Goal: Transaction & Acquisition: Purchase product/service

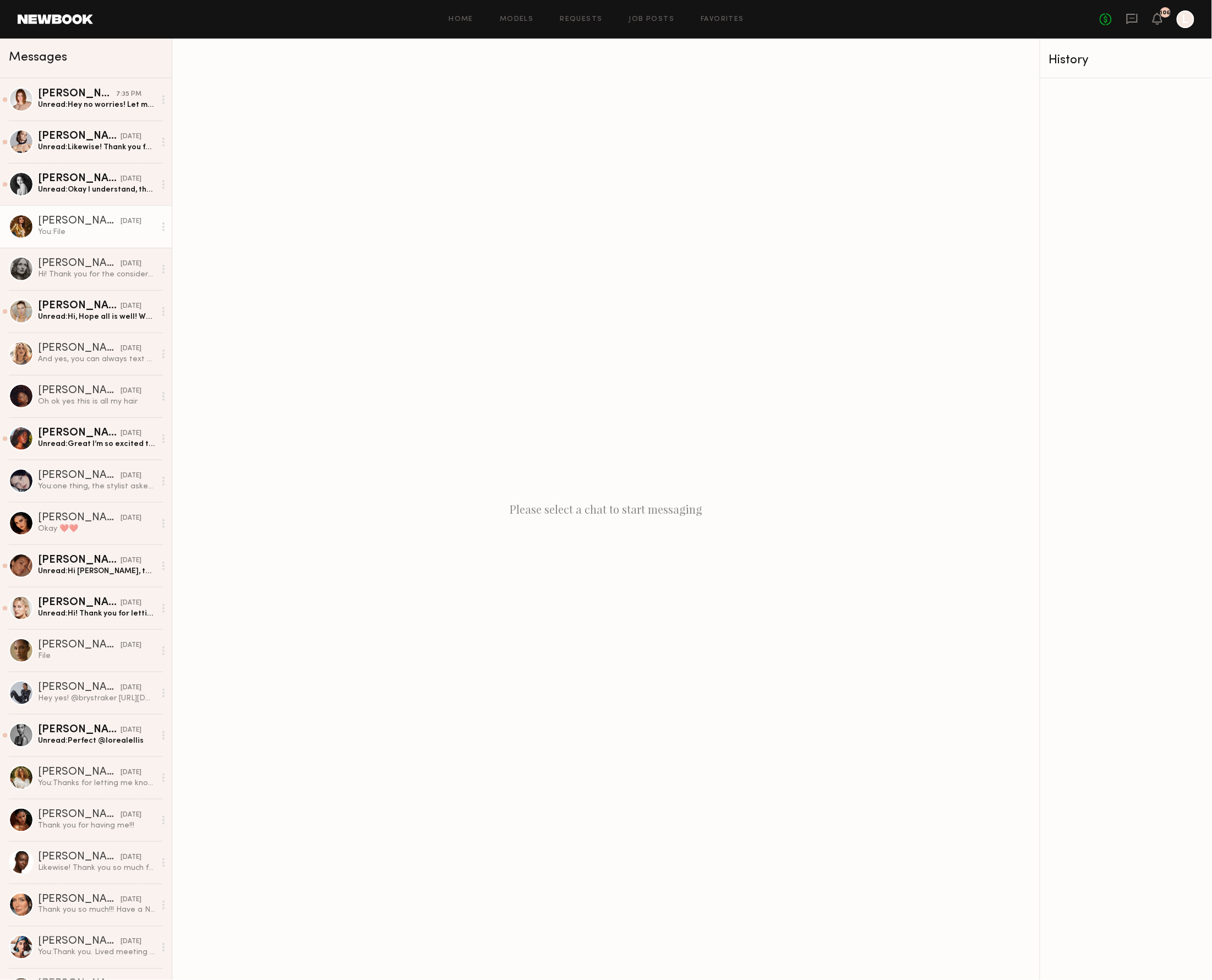
click at [89, 220] on div "Olga Z." at bounding box center [79, 220] width 82 height 11
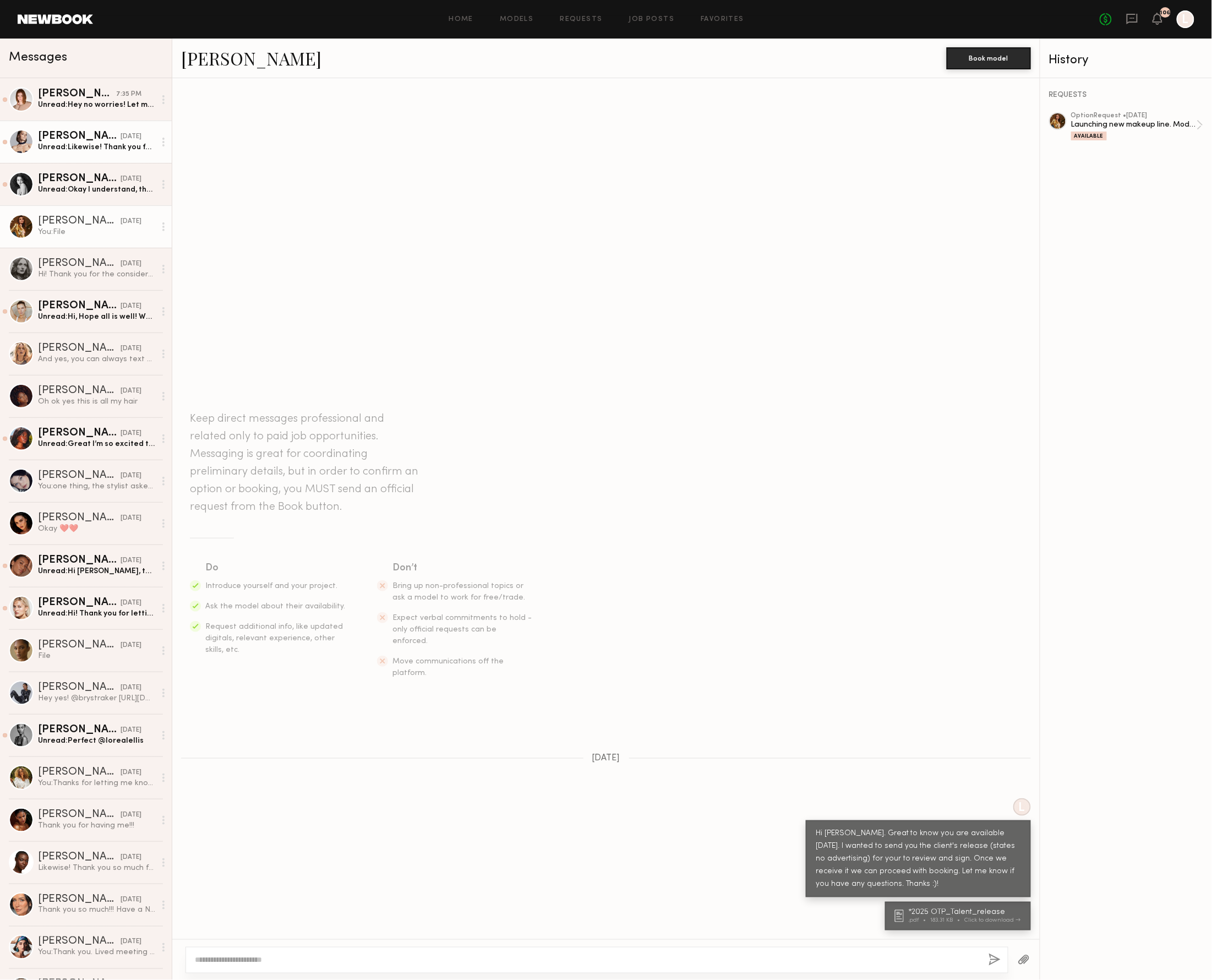
click at [135, 144] on div "Unread: Likewise! Thank you for today, and I’m looking forward to working with …" at bounding box center [96, 147] width 117 height 10
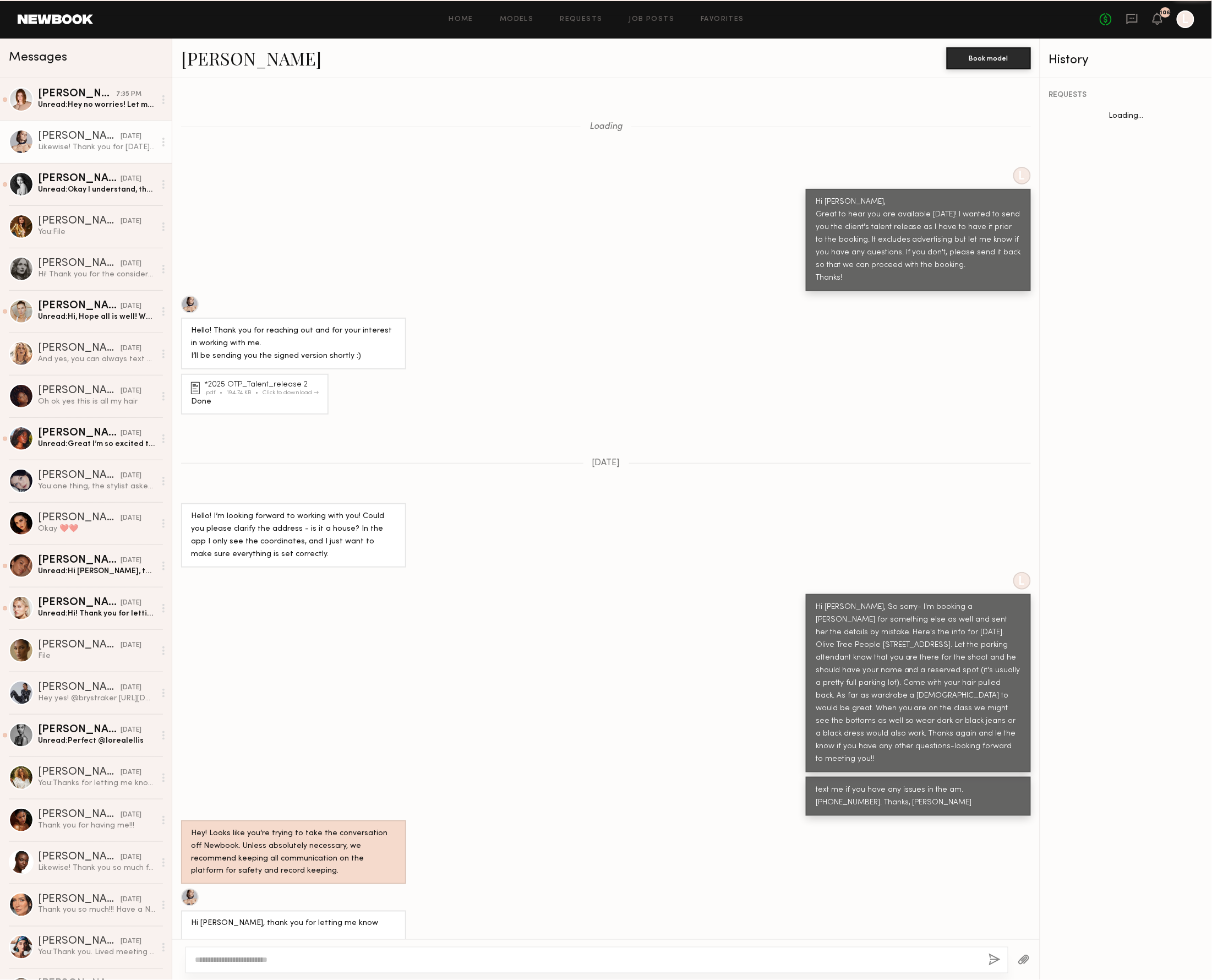
scroll to position [639, 0]
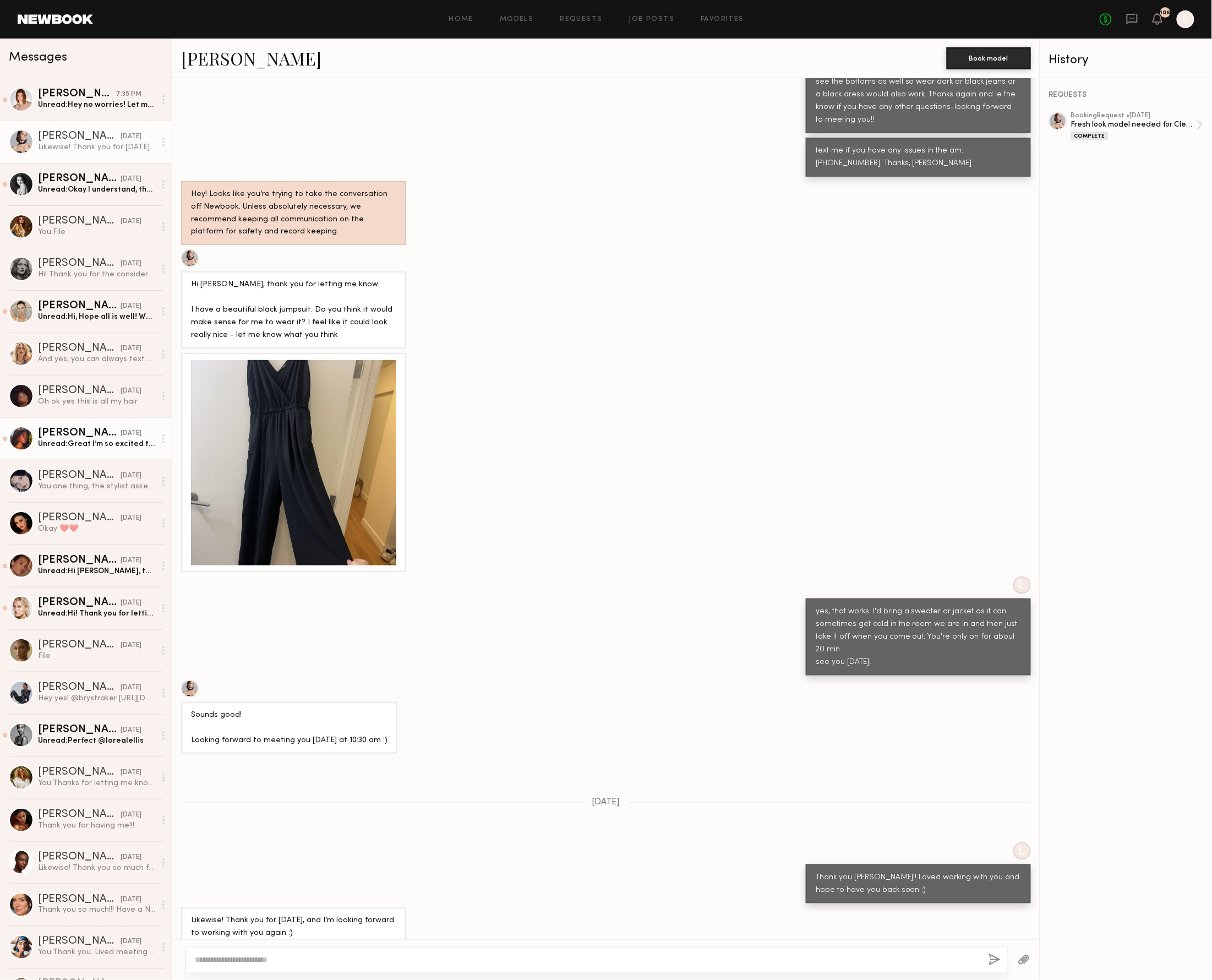
click at [89, 450] on link "Mia H. yesterday Unread: Great I’m so excited to work with the team this Saturd…" at bounding box center [86, 438] width 172 height 42
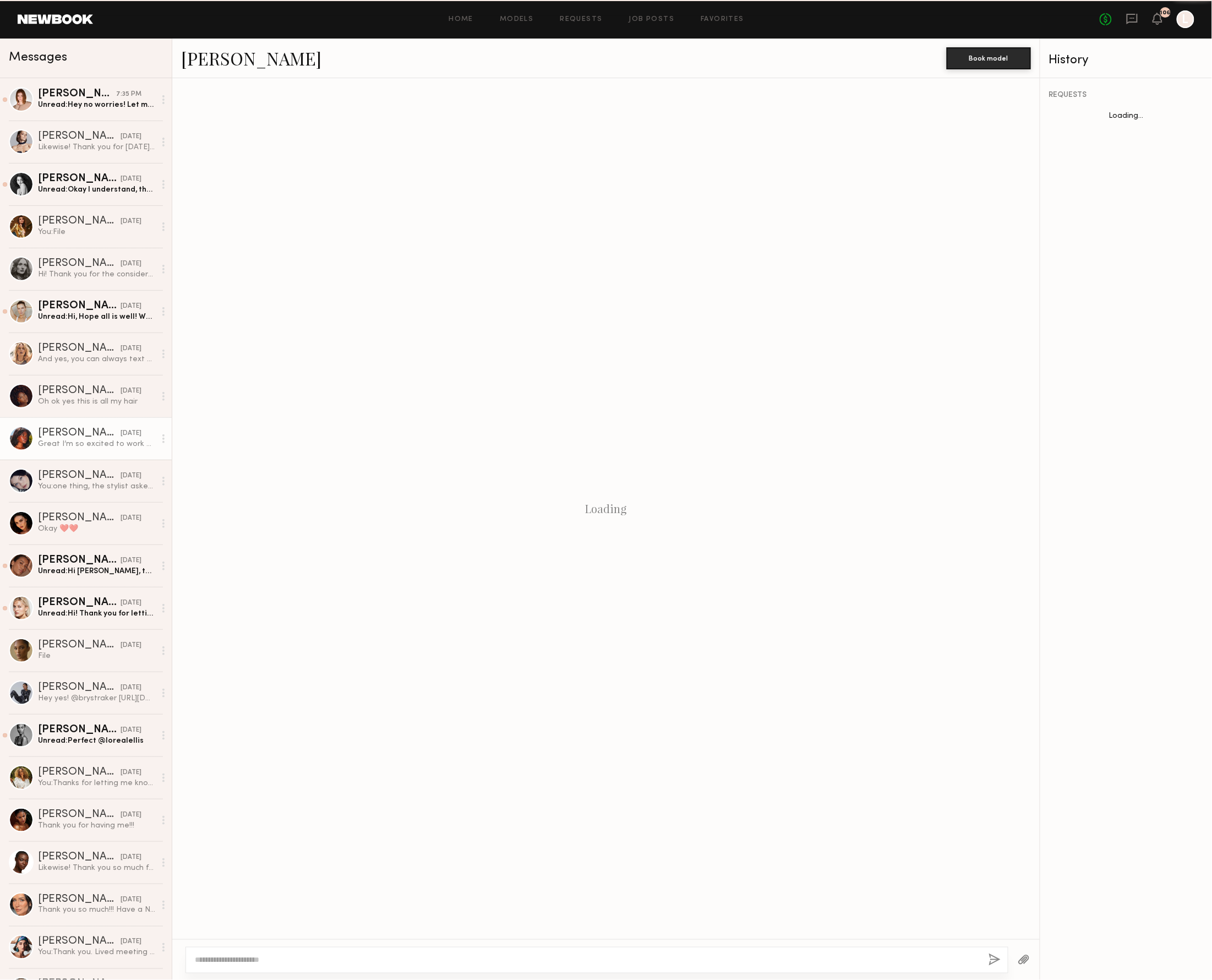
scroll to position [253, 0]
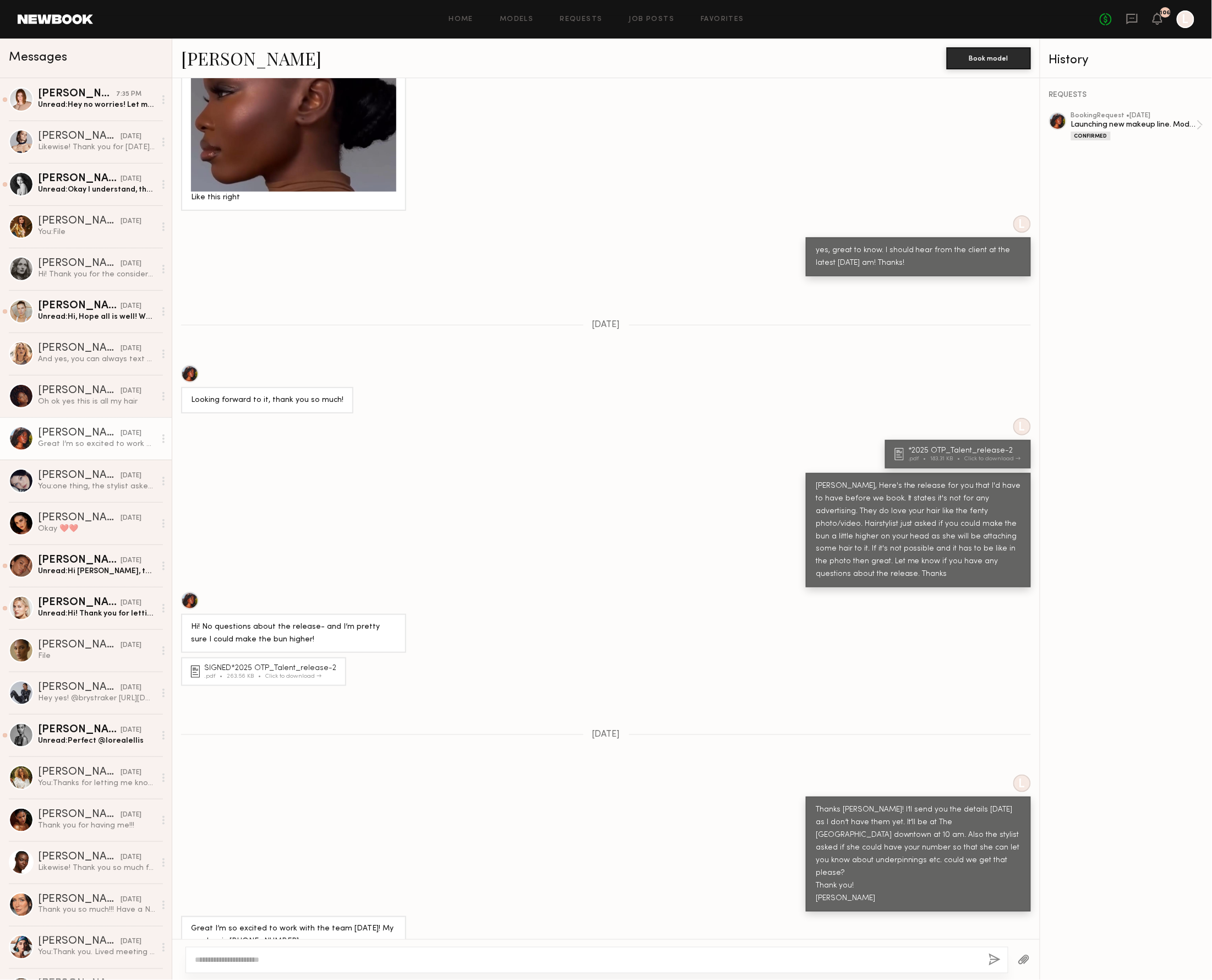
click at [391, 923] on div "Great I’m so excited to work with the team this Saturday! My number is (404)453…" at bounding box center [294, 935] width 205 height 25
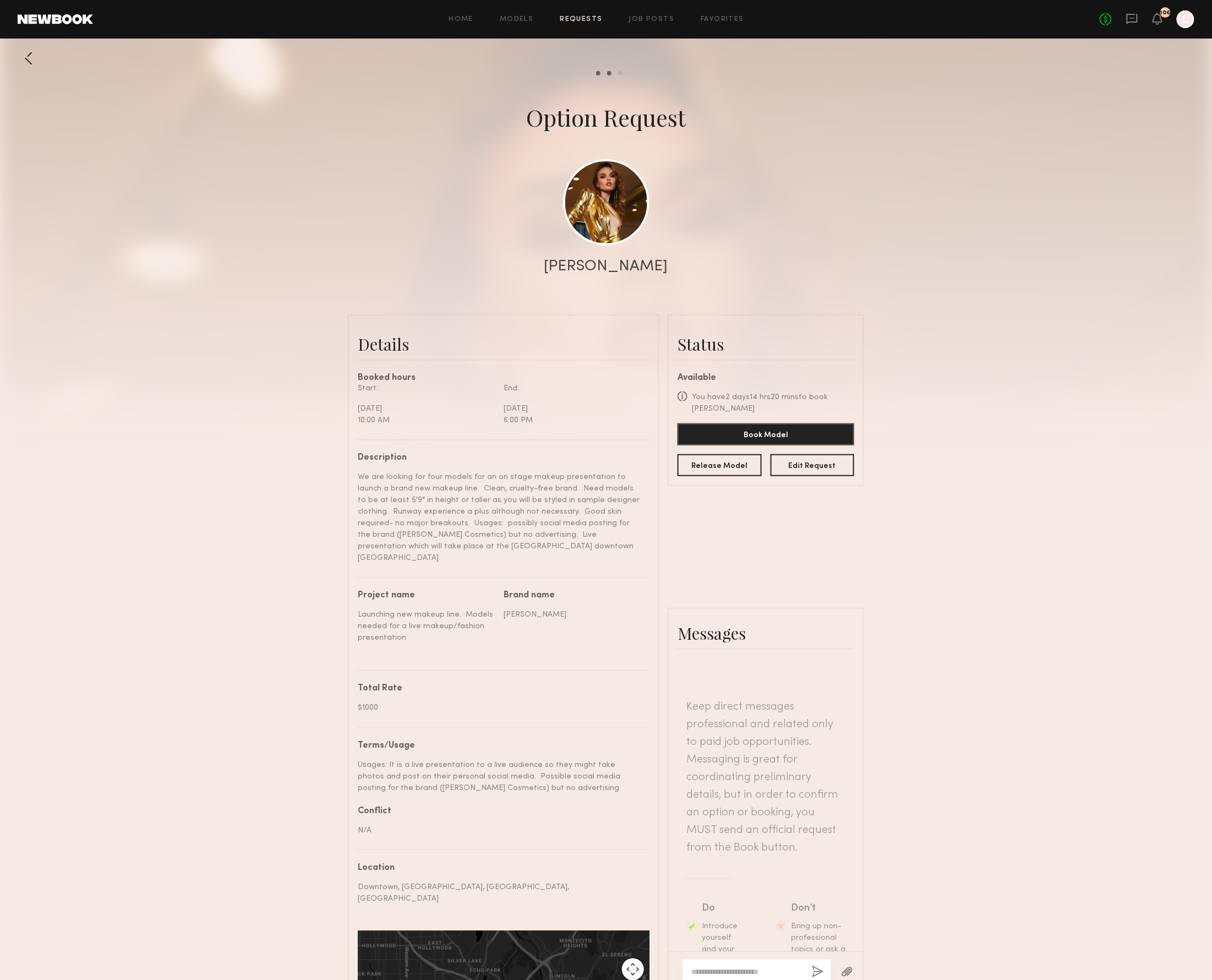
scroll to position [463, 0]
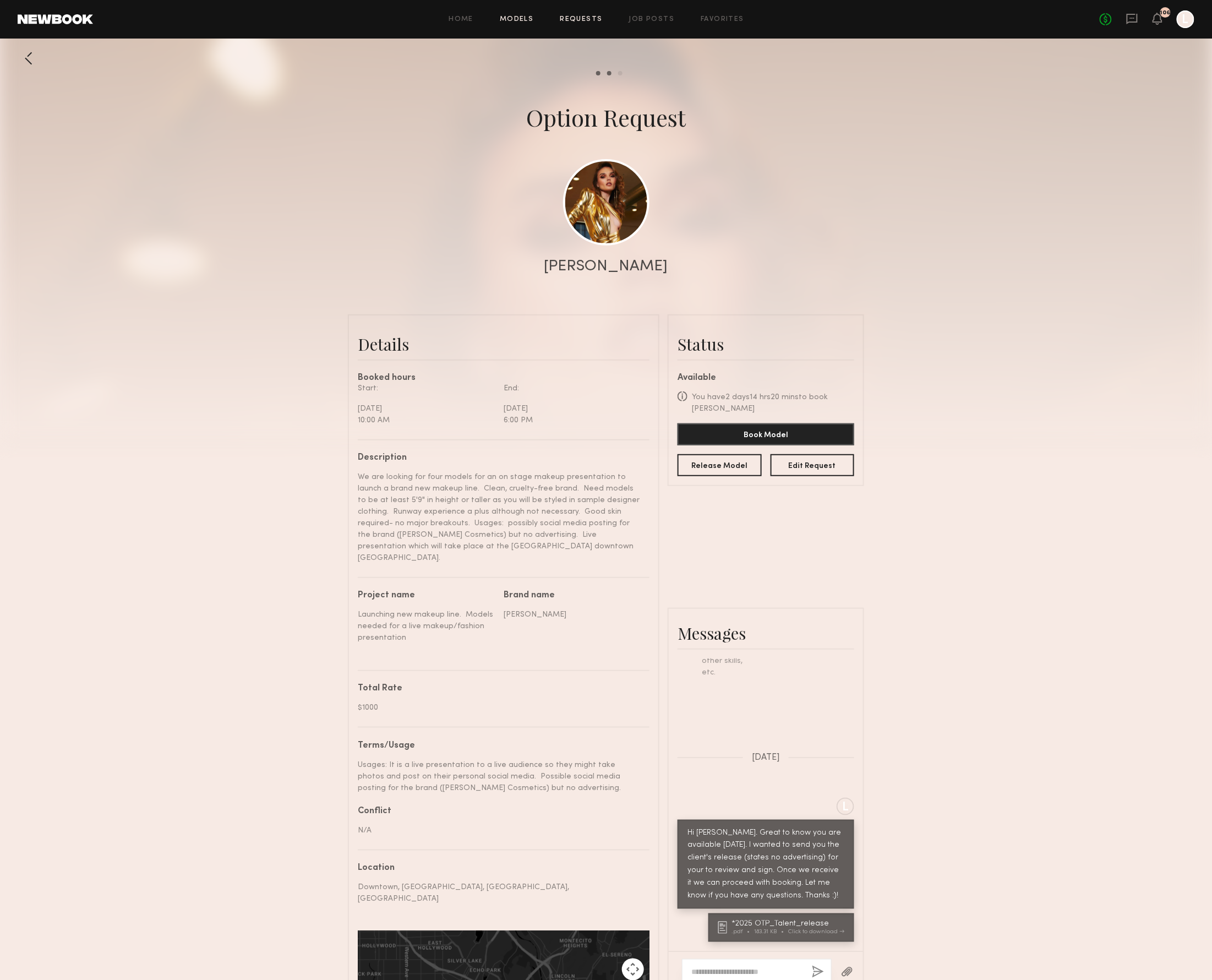
click at [513, 16] on link "Models" at bounding box center [516, 19] width 34 height 8
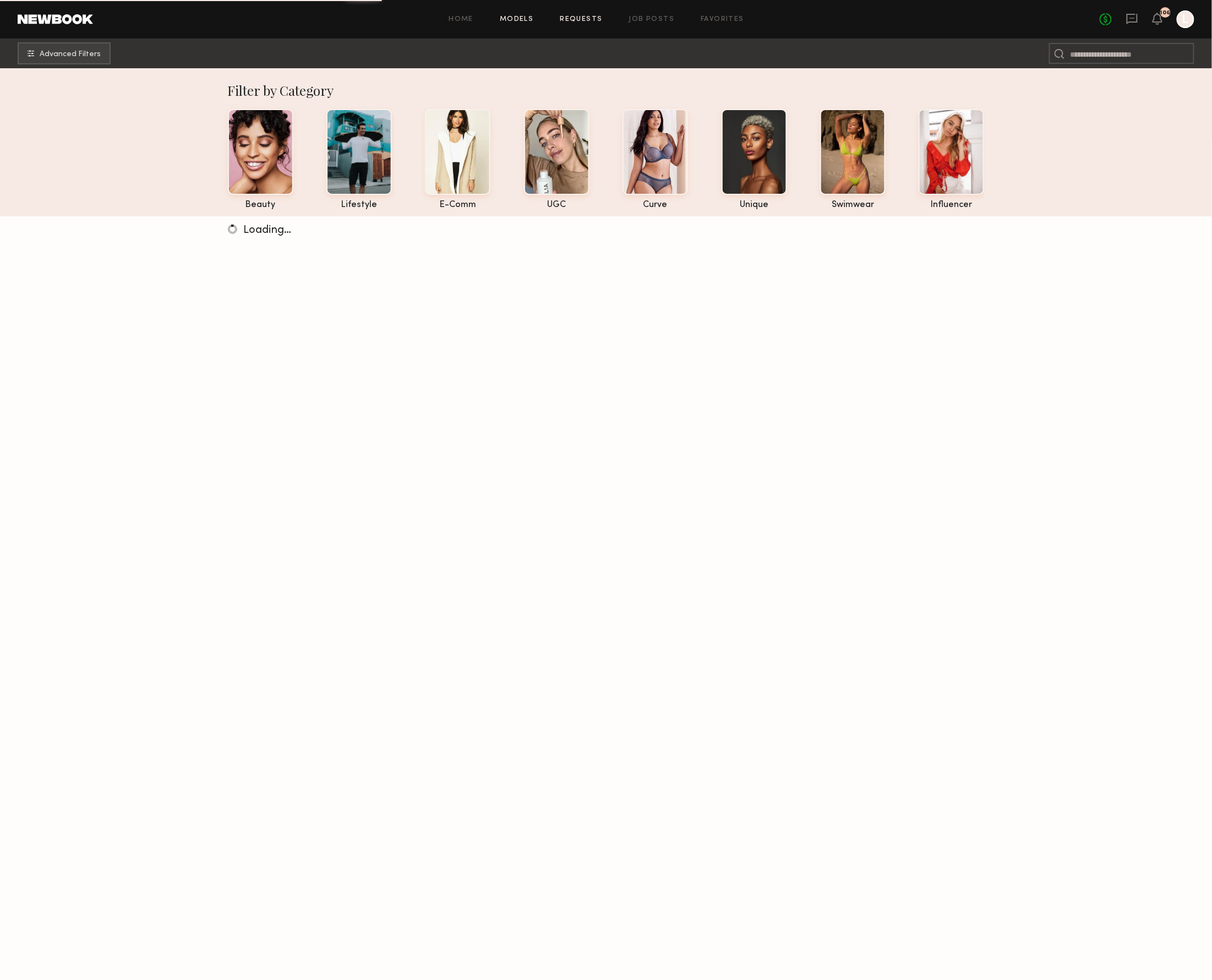
click at [579, 20] on link "Requests" at bounding box center [581, 19] width 42 height 8
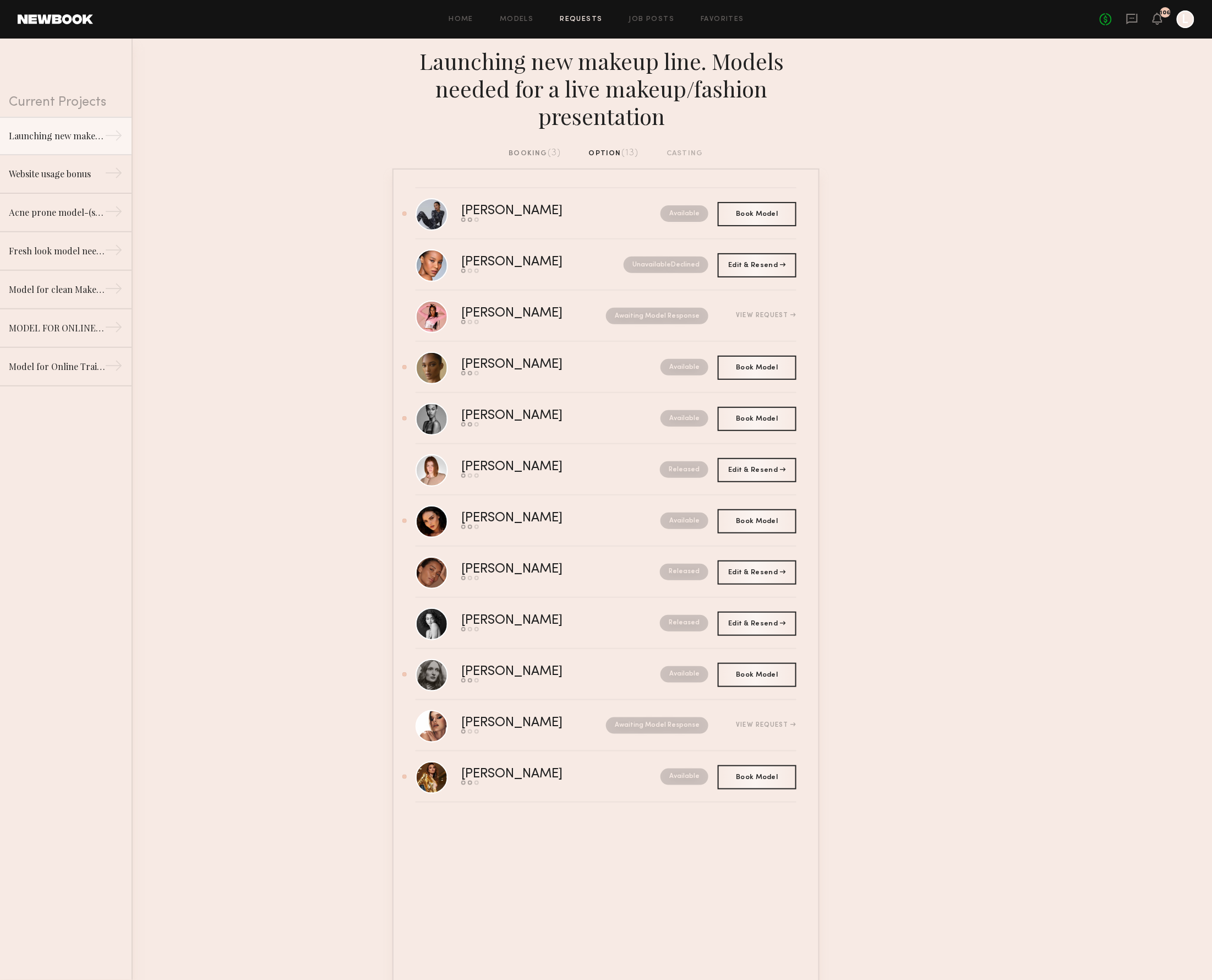
click at [516, 150] on div "booking (3)" at bounding box center [535, 153] width 52 height 12
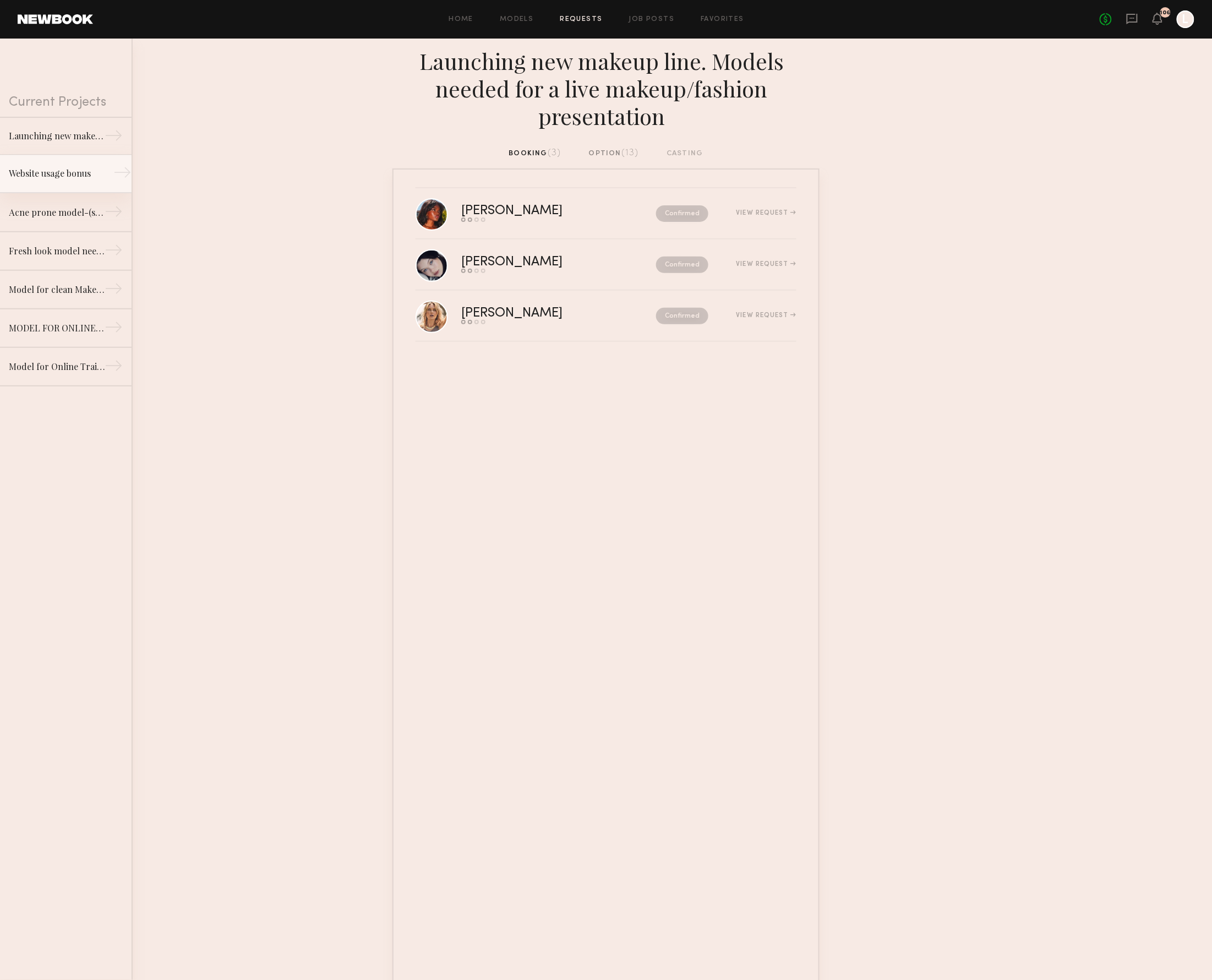
click at [60, 179] on div "Website usage bonus" at bounding box center [56, 173] width 96 height 13
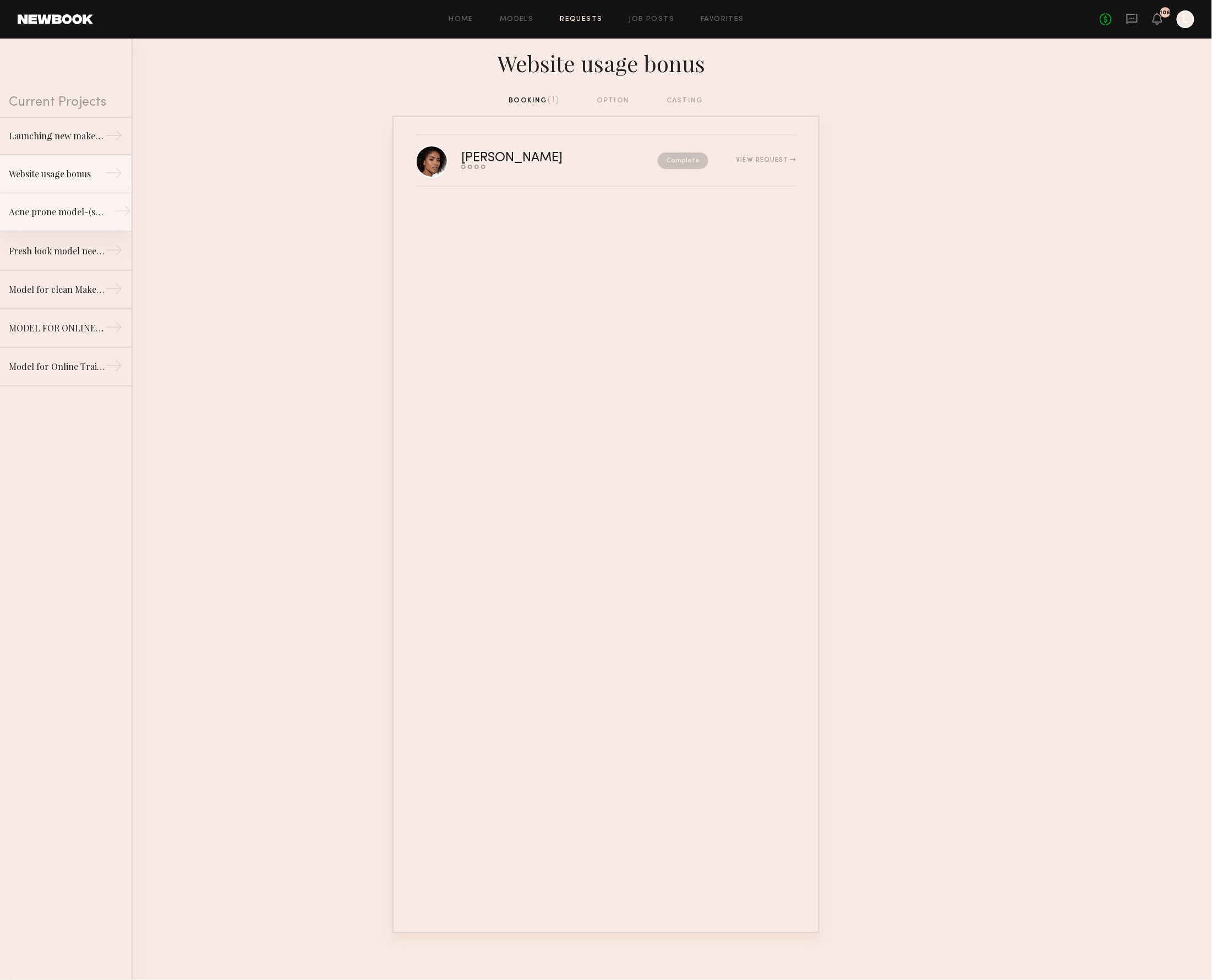
click at [69, 209] on div "Acne prone model-(slight acne or rosecea) for beauty job/clean beauty brand" at bounding box center [56, 212] width 96 height 13
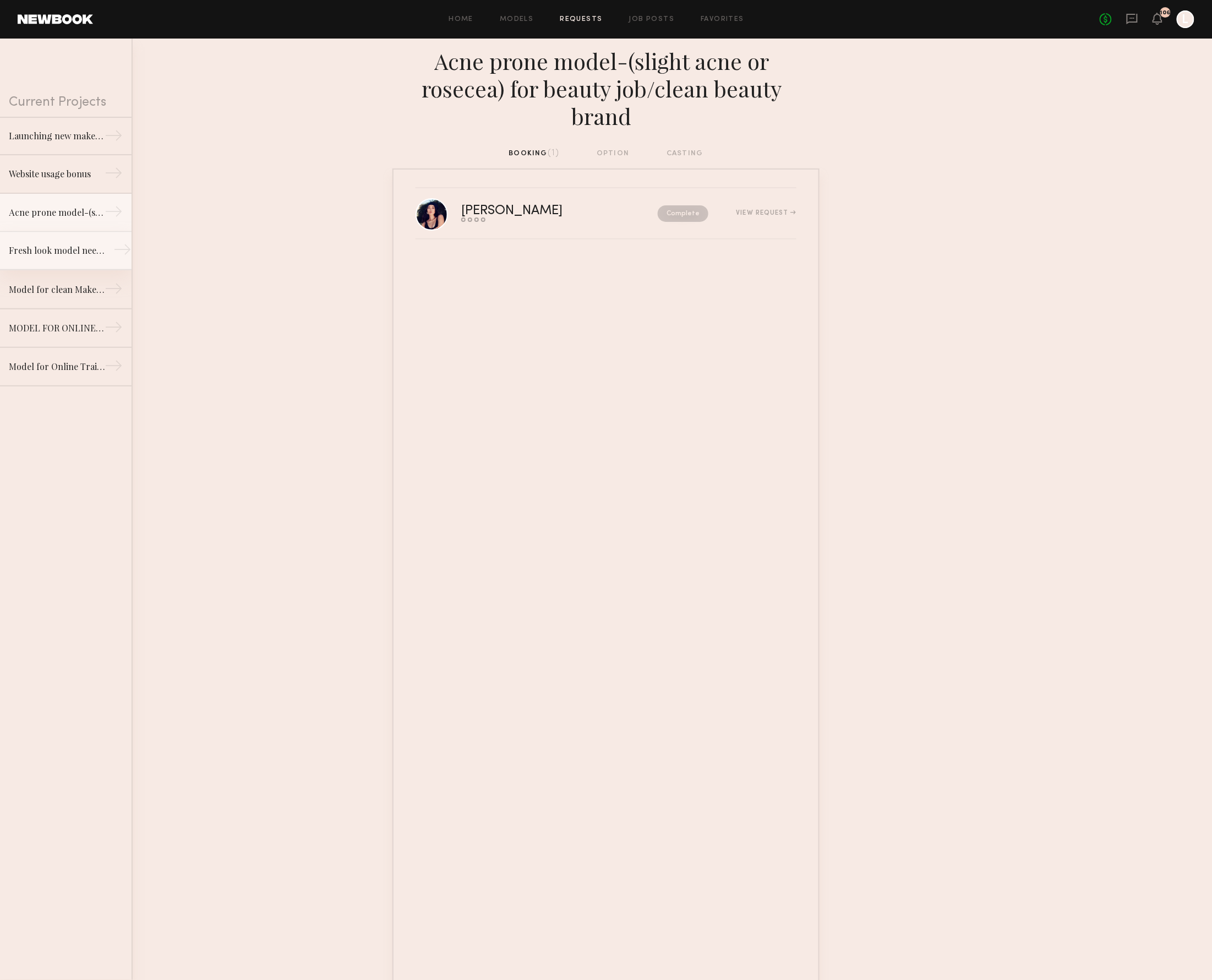
click at [65, 249] on div "Fresh look model needed for Clean Makeup/Skincare Brand. Usage: Online training…" at bounding box center [56, 251] width 96 height 13
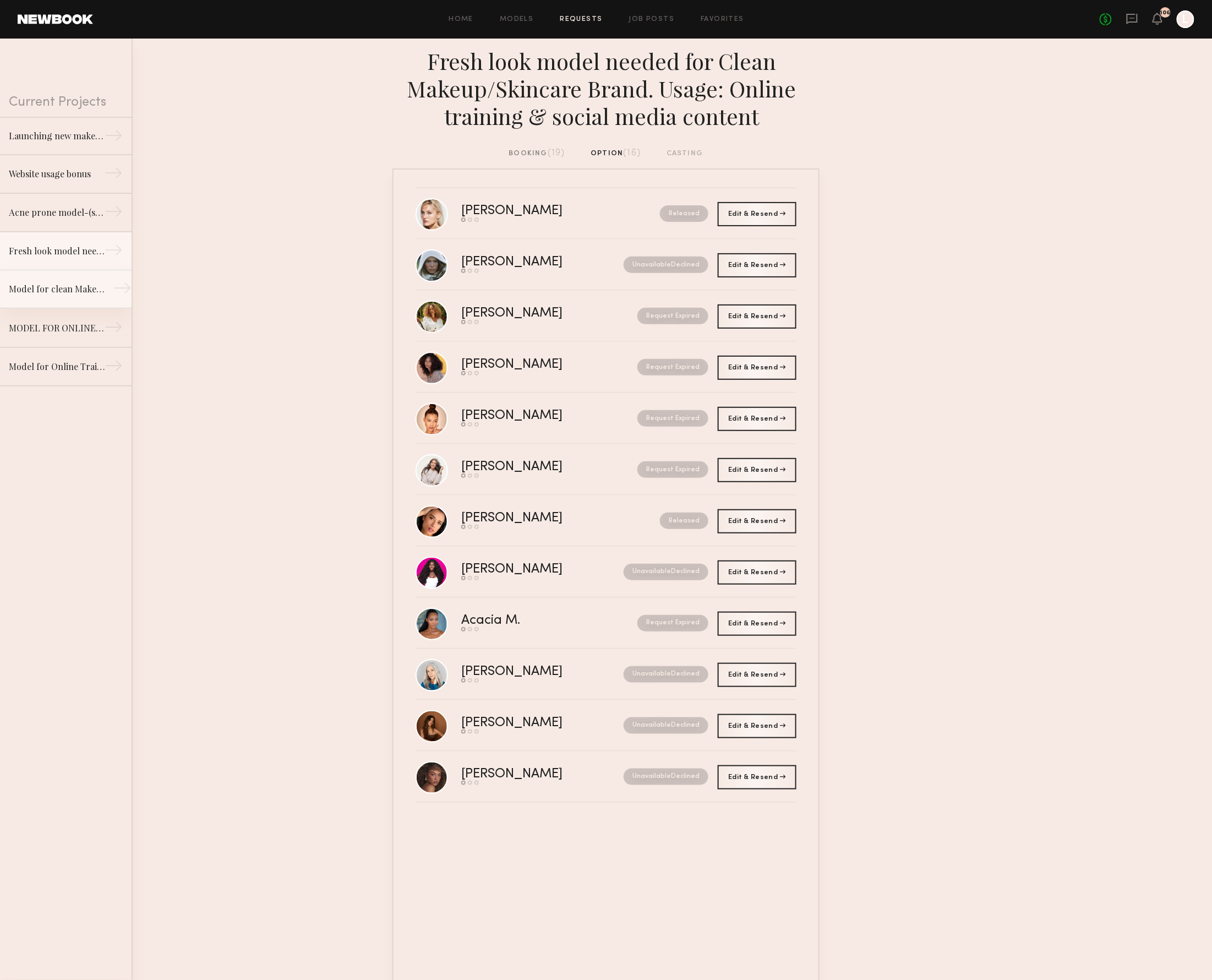
click at [84, 294] on div "Model for clean Makeup/Skincare line. Online training and social media content." at bounding box center [56, 289] width 96 height 13
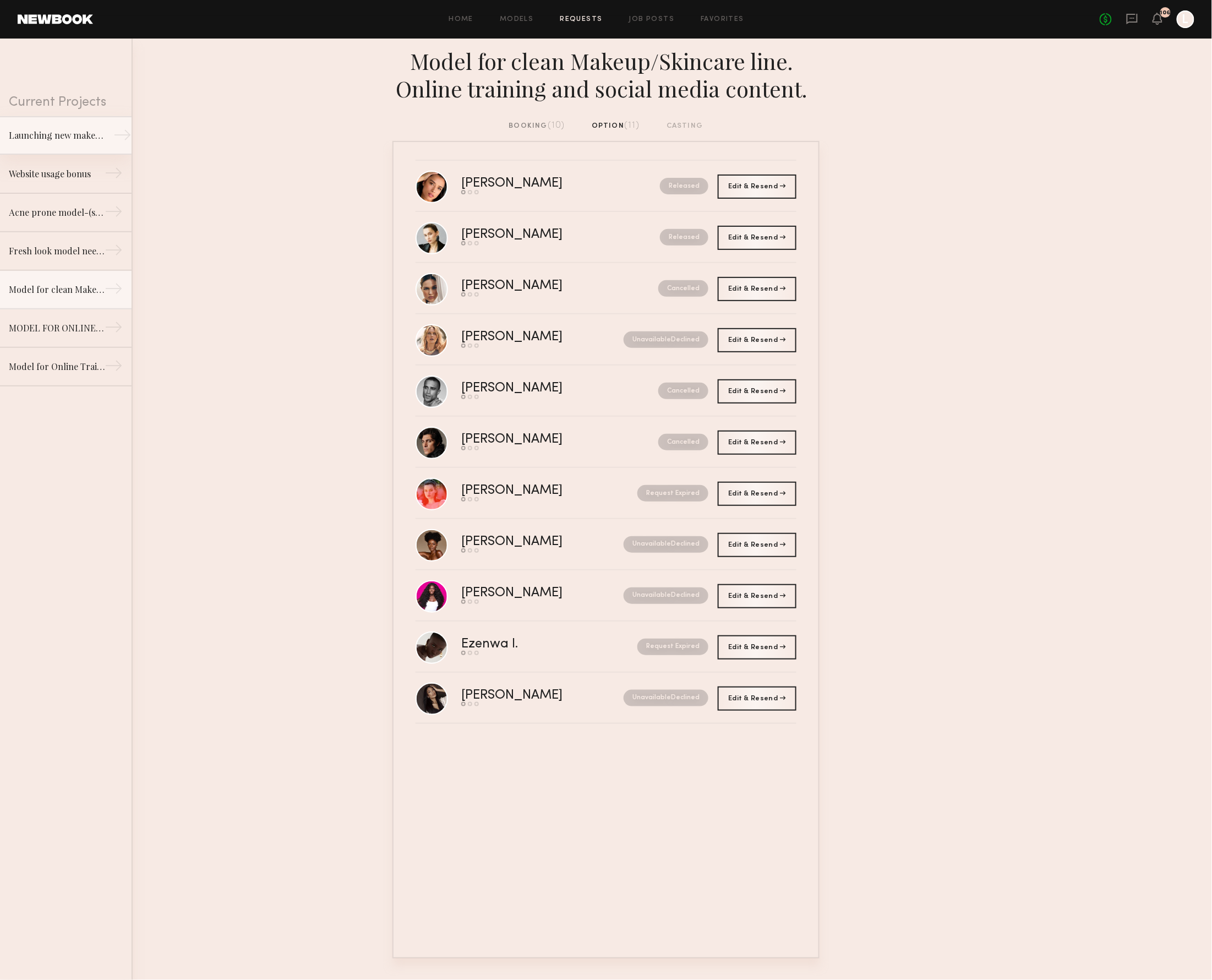
click at [79, 136] on div "Launching new makeup line. Models needed for a live makeup/fashion presentation" at bounding box center [56, 135] width 96 height 13
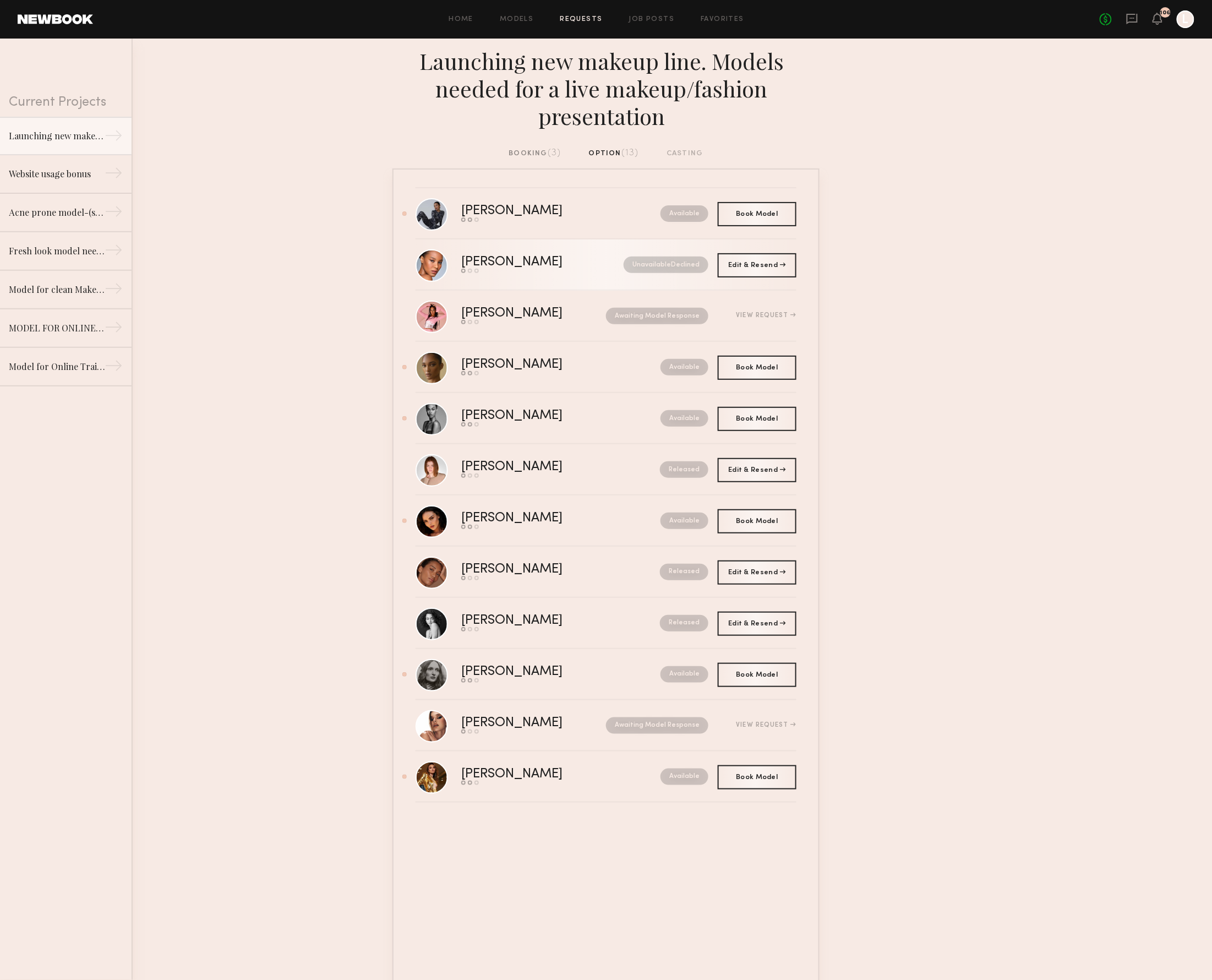
click at [598, 267] on div "Unavailable Declined" at bounding box center [650, 265] width 115 height 17
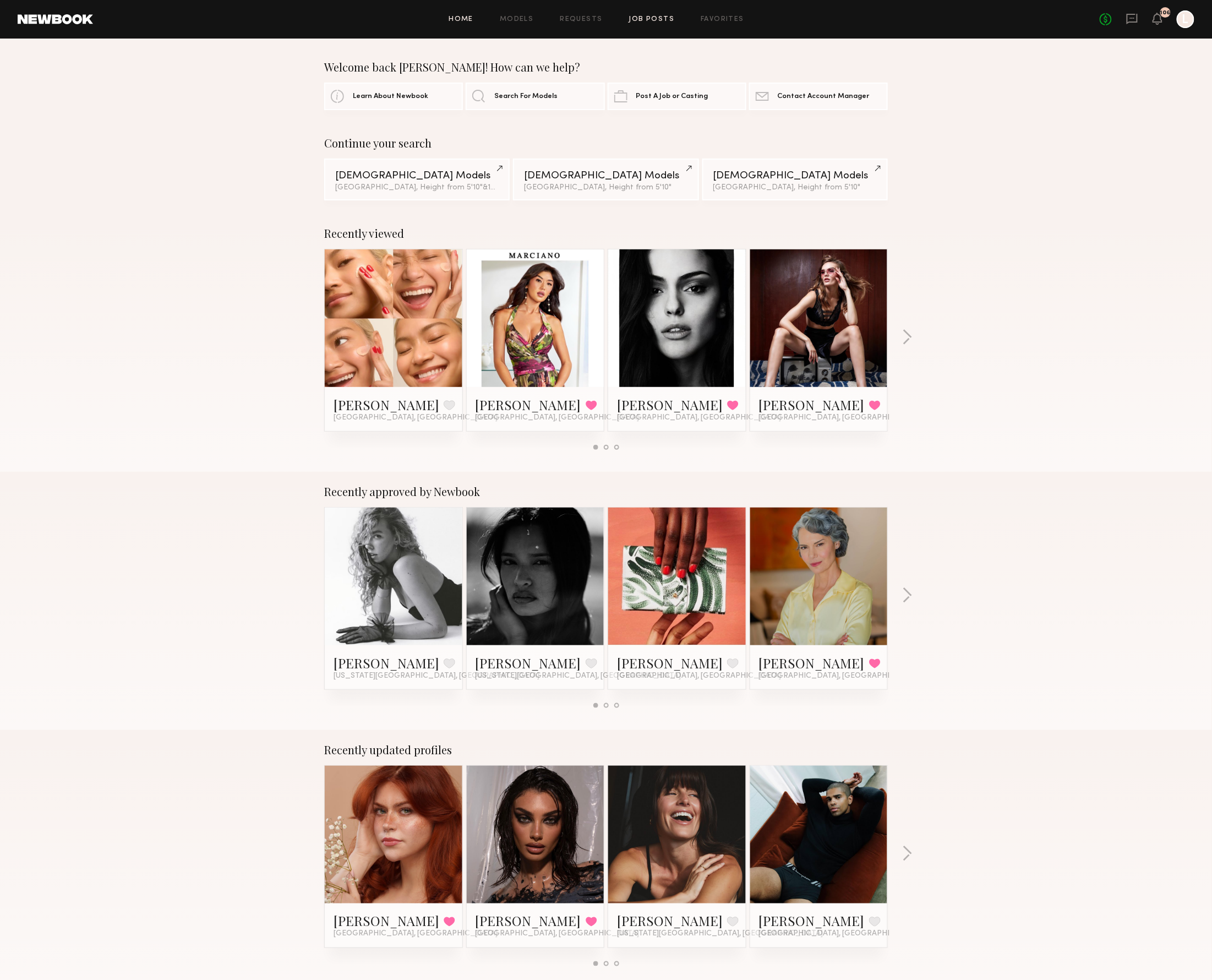
click at [646, 20] on link "Job Posts" at bounding box center [652, 19] width 45 height 8
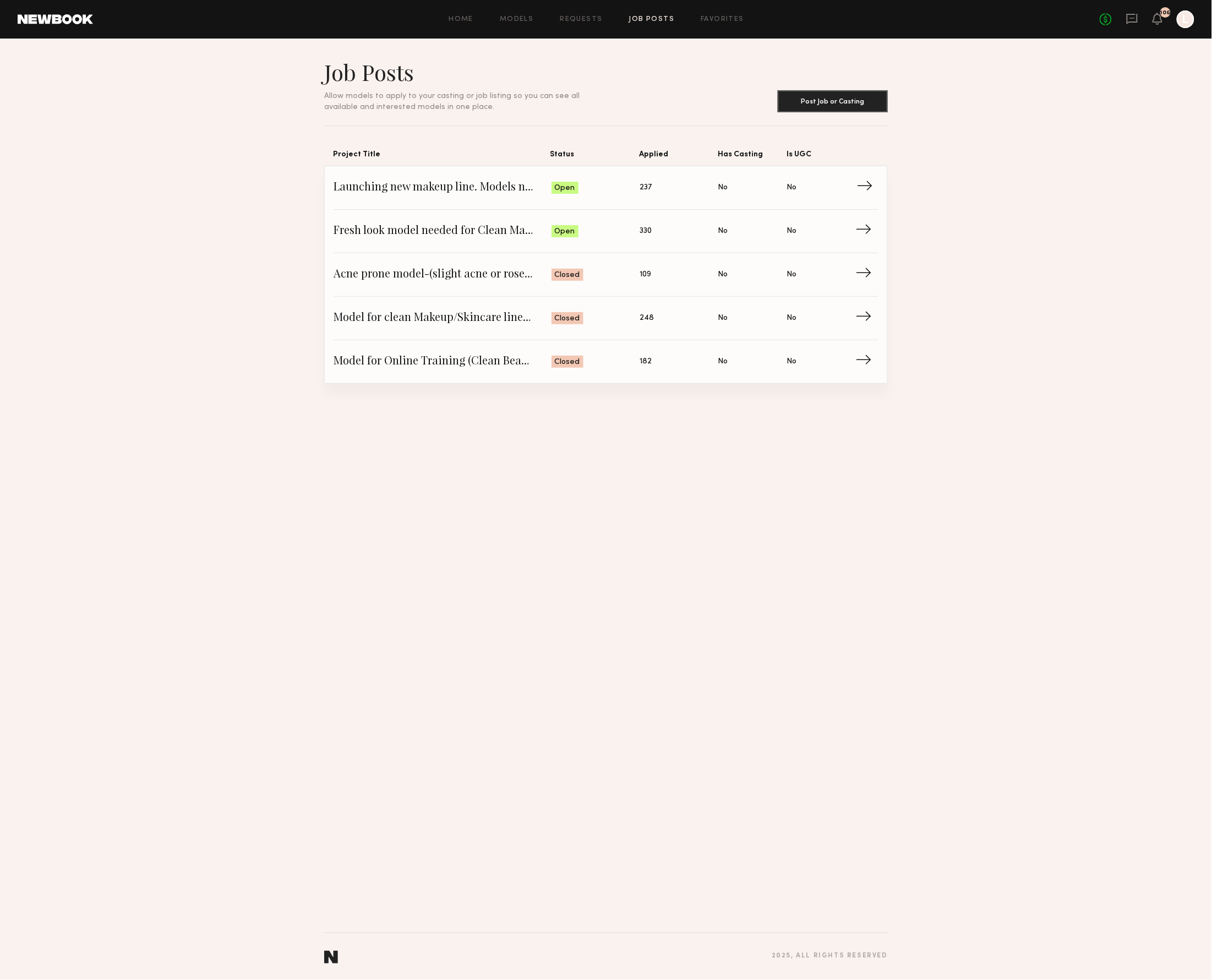
click at [536, 185] on span "Launching new makeup line. Models needed for a live makeup/fashion presentation" at bounding box center [442, 188] width 218 height 17
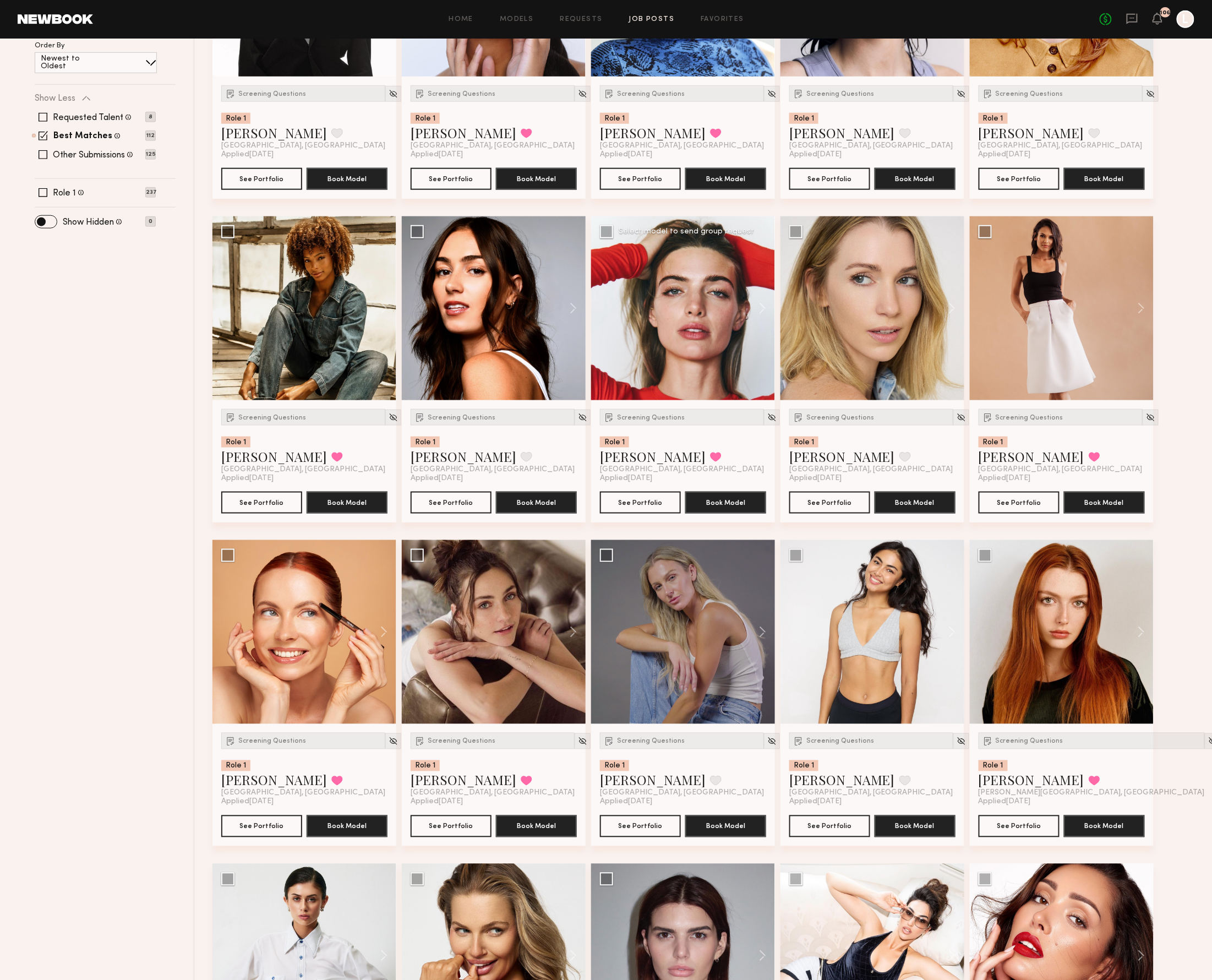
scroll to position [368, 0]
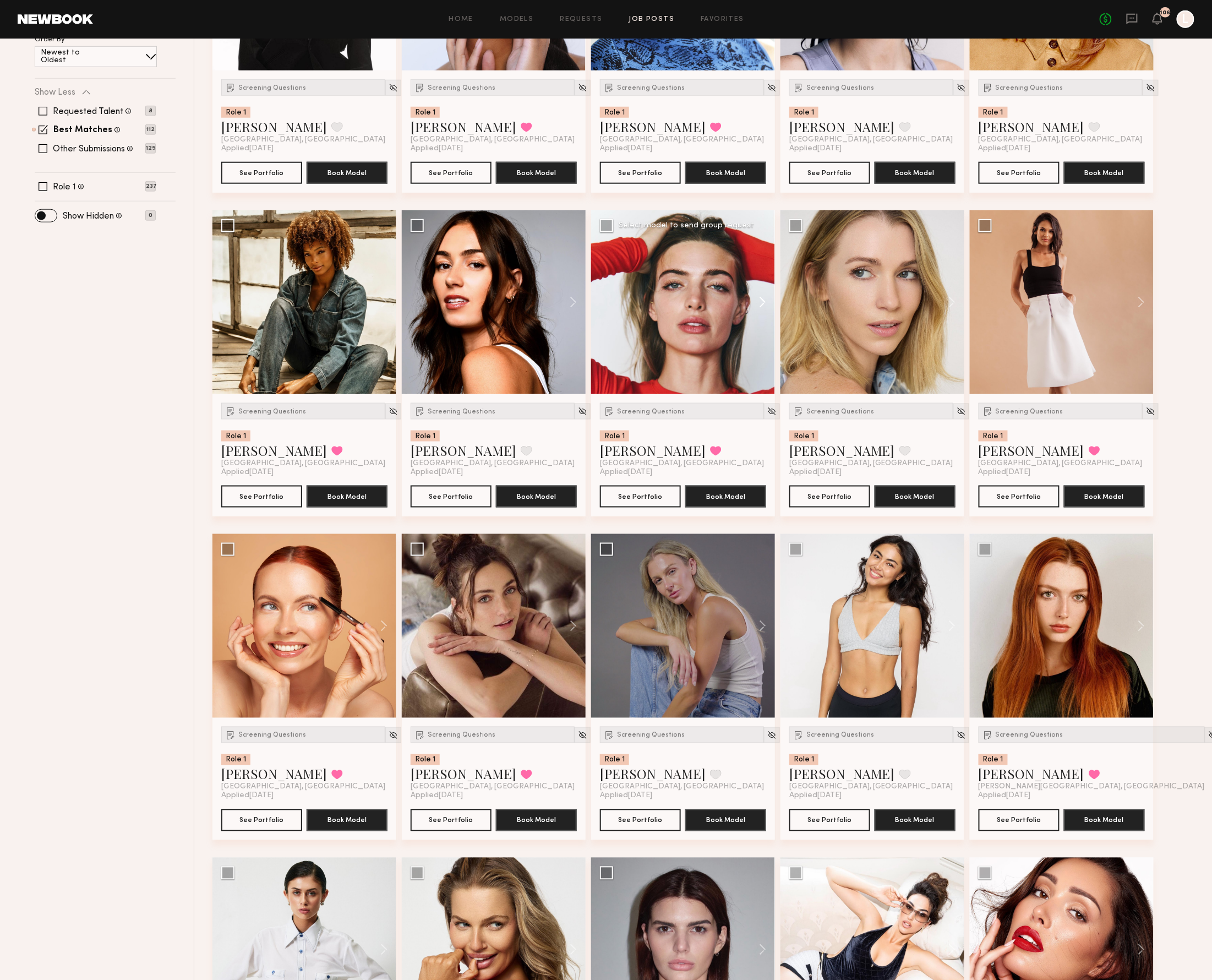
click at [760, 300] on button at bounding box center [757, 302] width 35 height 184
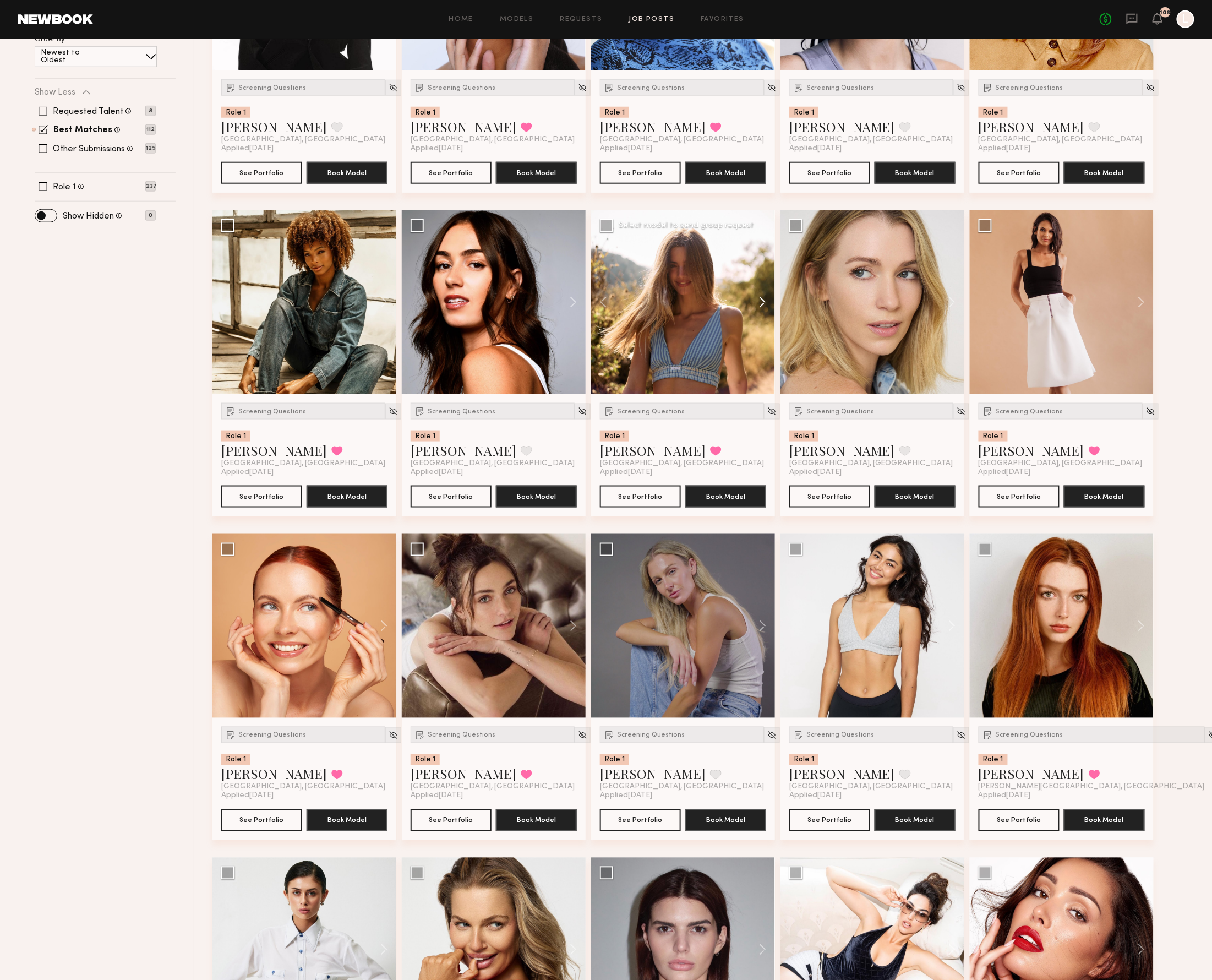
click at [760, 300] on button at bounding box center [757, 302] width 35 height 184
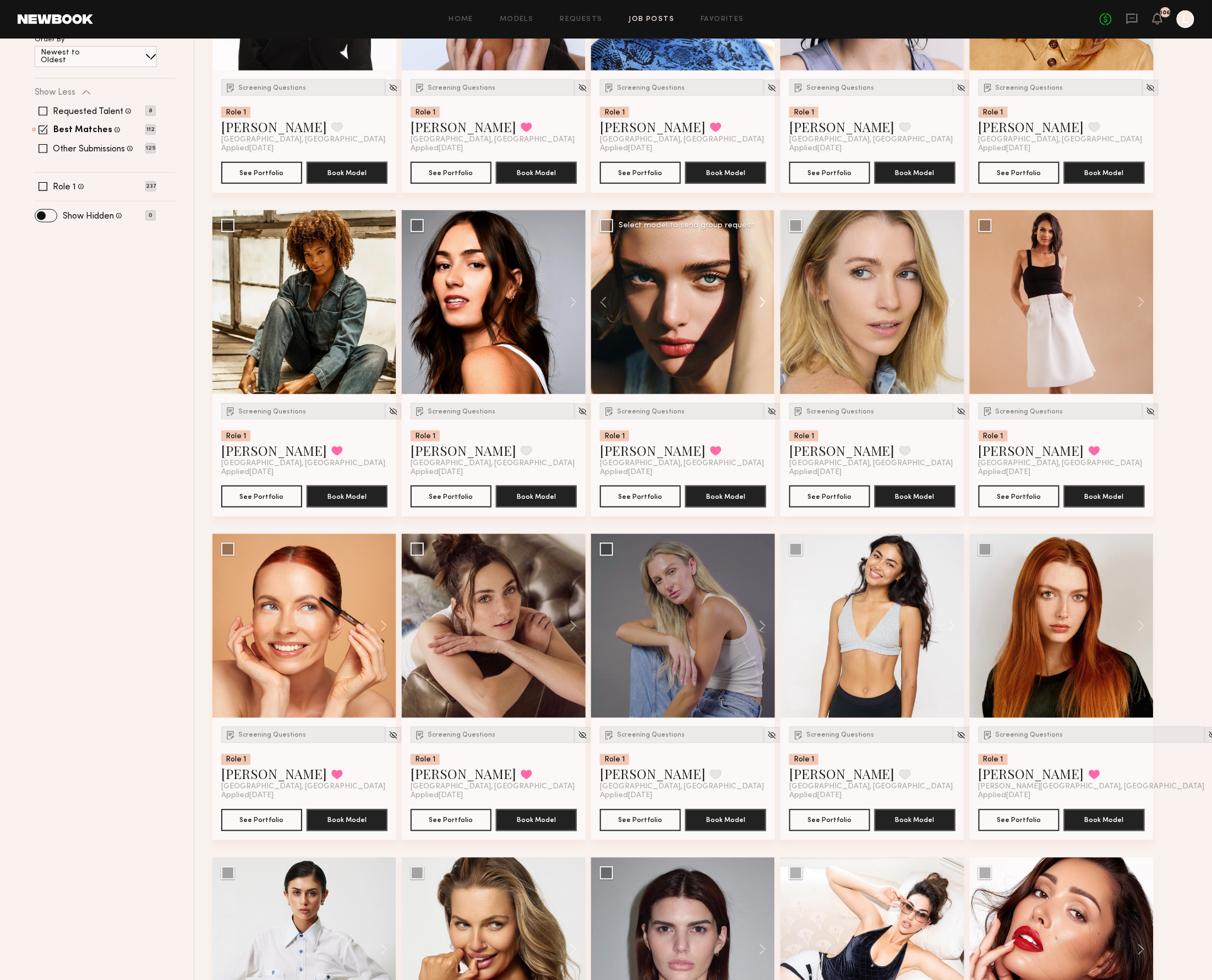
click at [760, 300] on button at bounding box center [757, 302] width 35 height 184
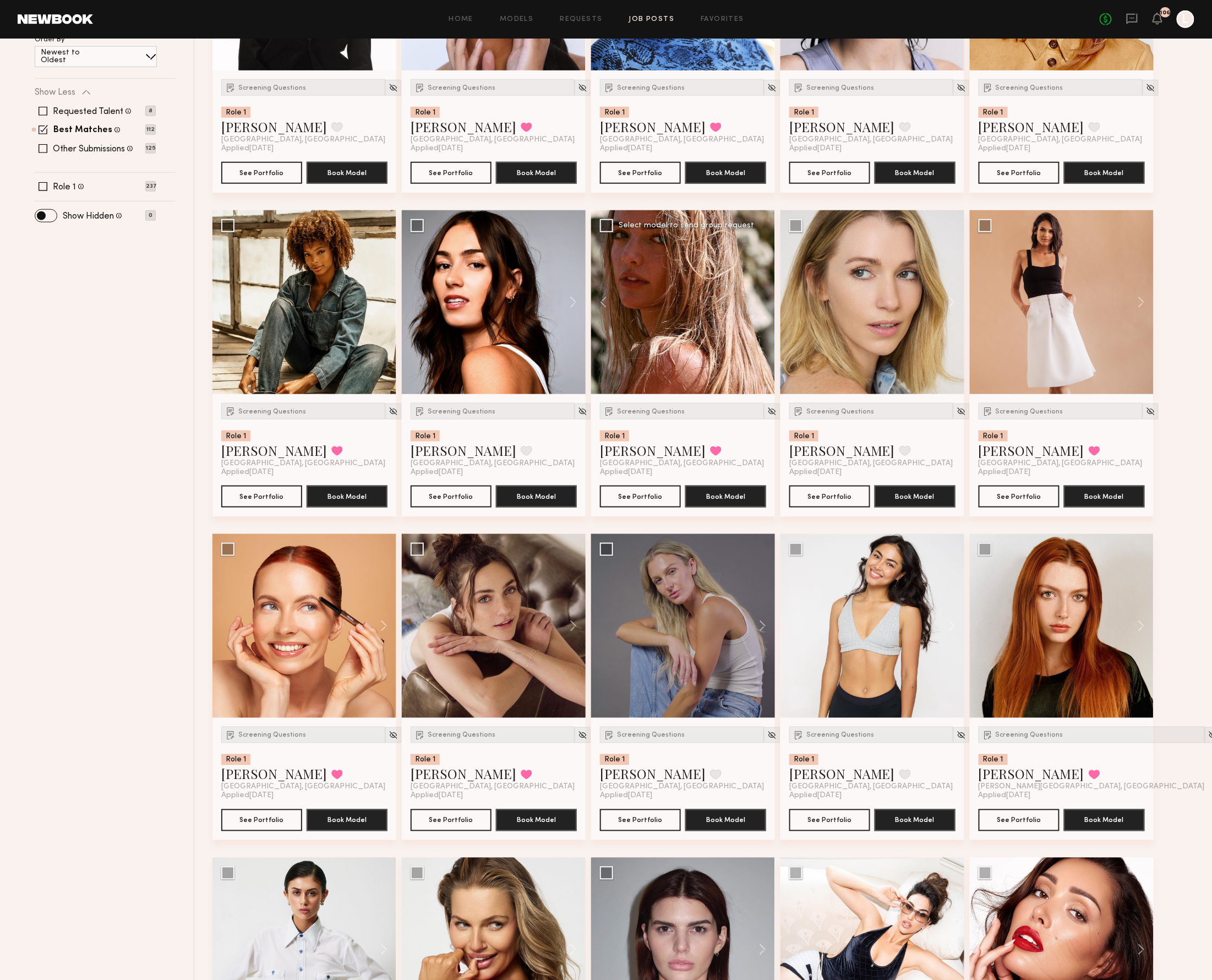
click at [759, 300] on div at bounding box center [683, 302] width 184 height 184
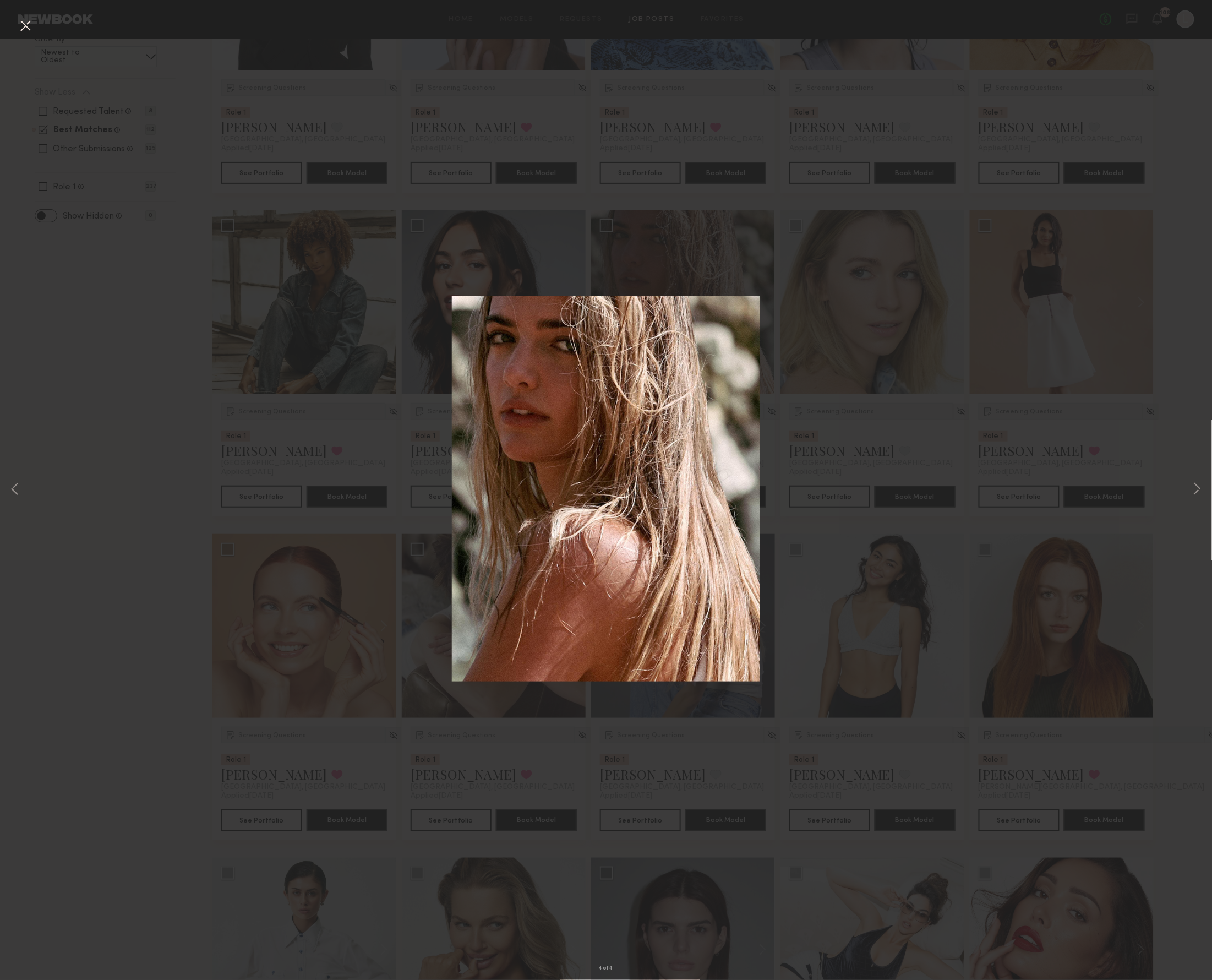
click at [691, 179] on div "4 of 4" at bounding box center [606, 490] width 1212 height 980
click at [24, 29] on button at bounding box center [25, 27] width 18 height 20
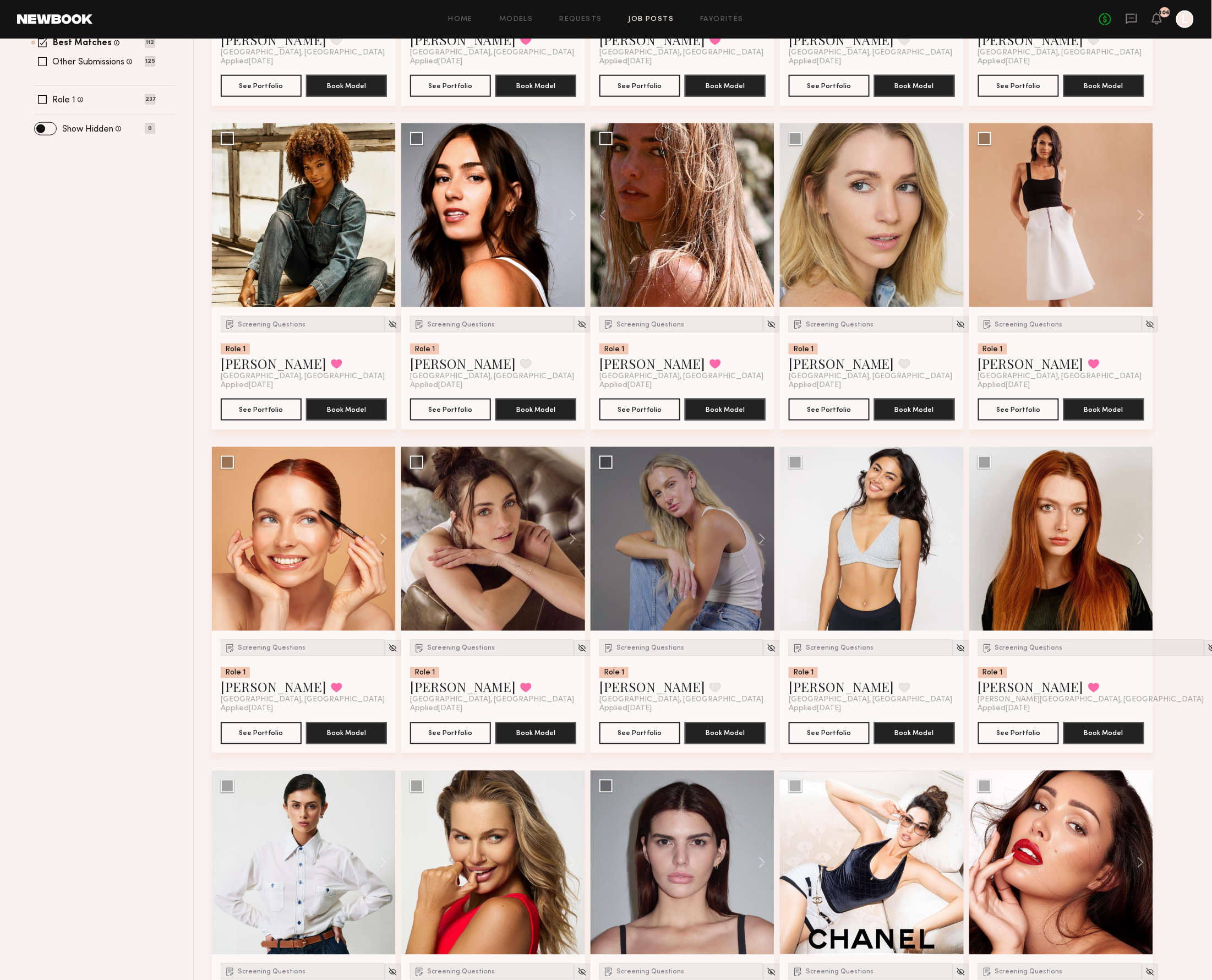
scroll to position [458, 0]
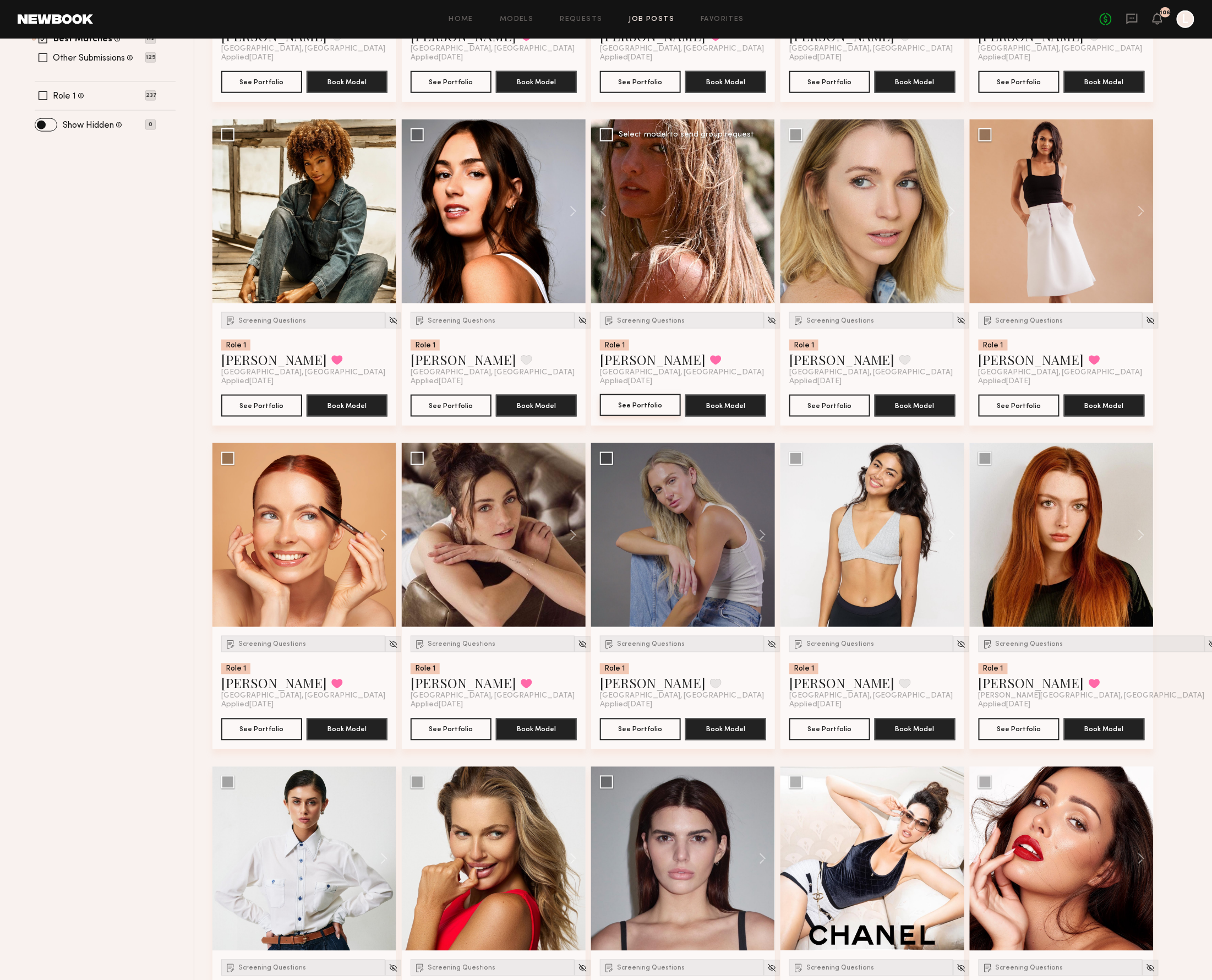
click at [646, 409] on button "See Portfolio" at bounding box center [640, 405] width 81 height 22
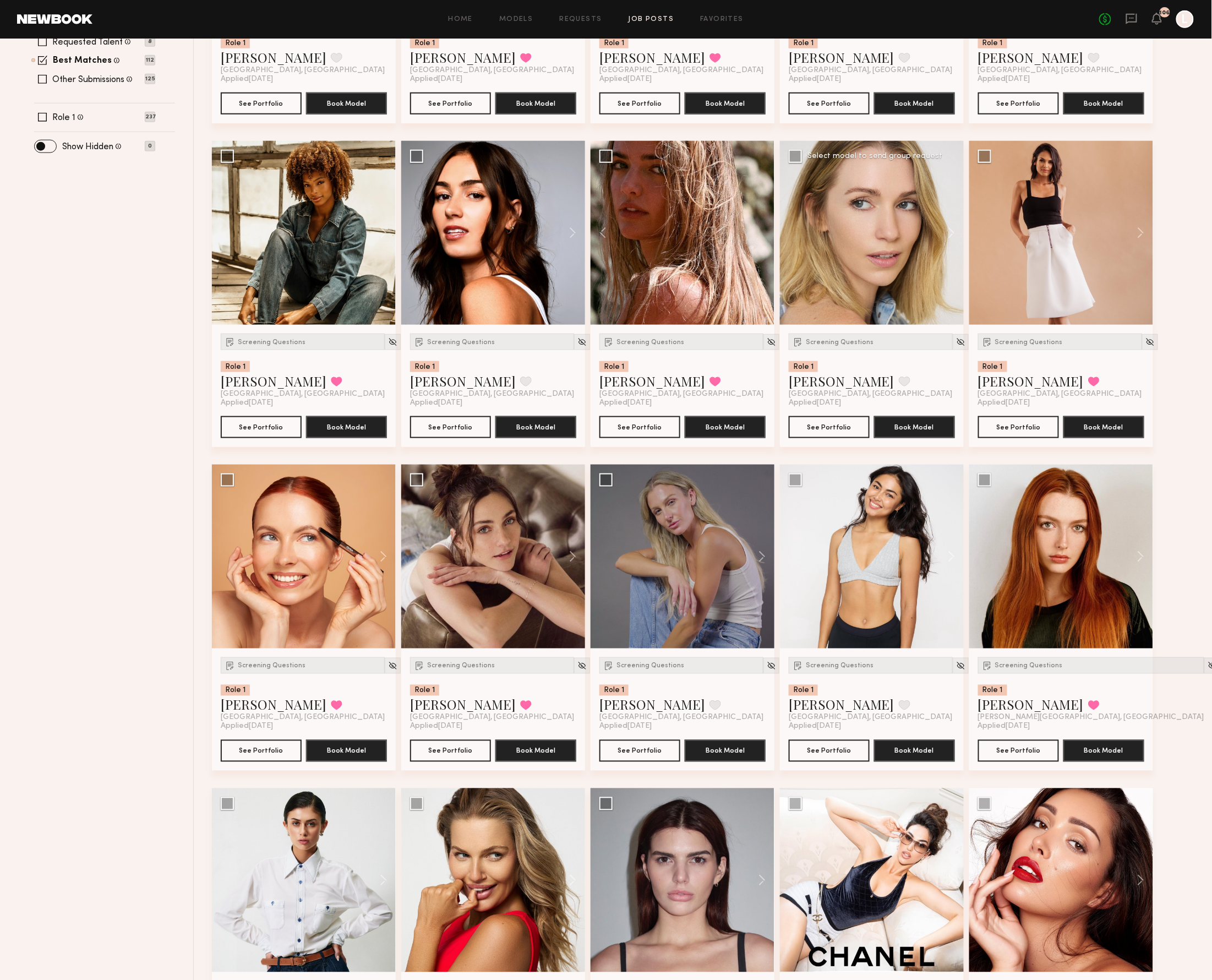
scroll to position [437, 0]
click at [666, 339] on span "Screening Questions" at bounding box center [650, 342] width 67 height 7
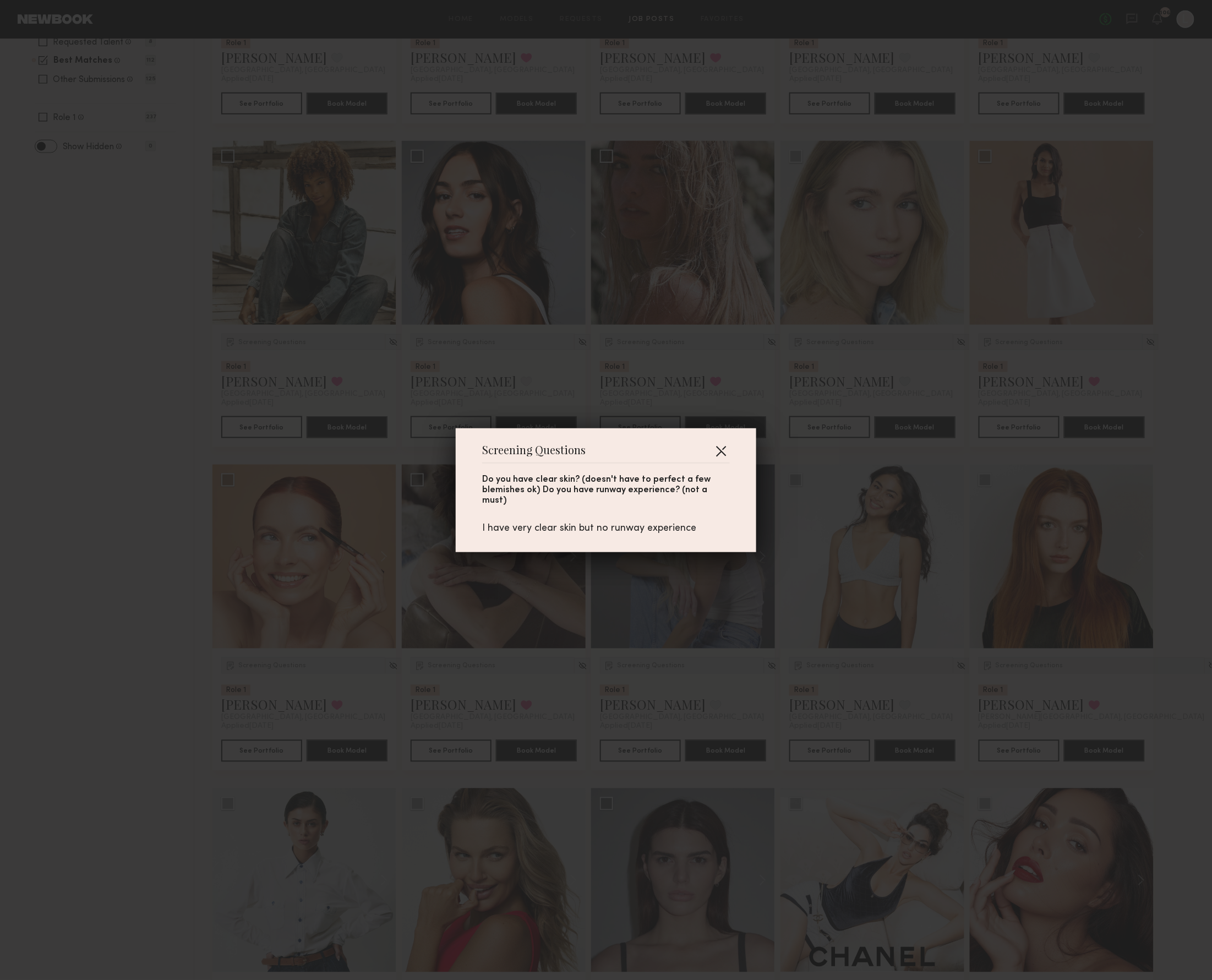
click at [719, 448] on button "button" at bounding box center [721, 450] width 18 height 18
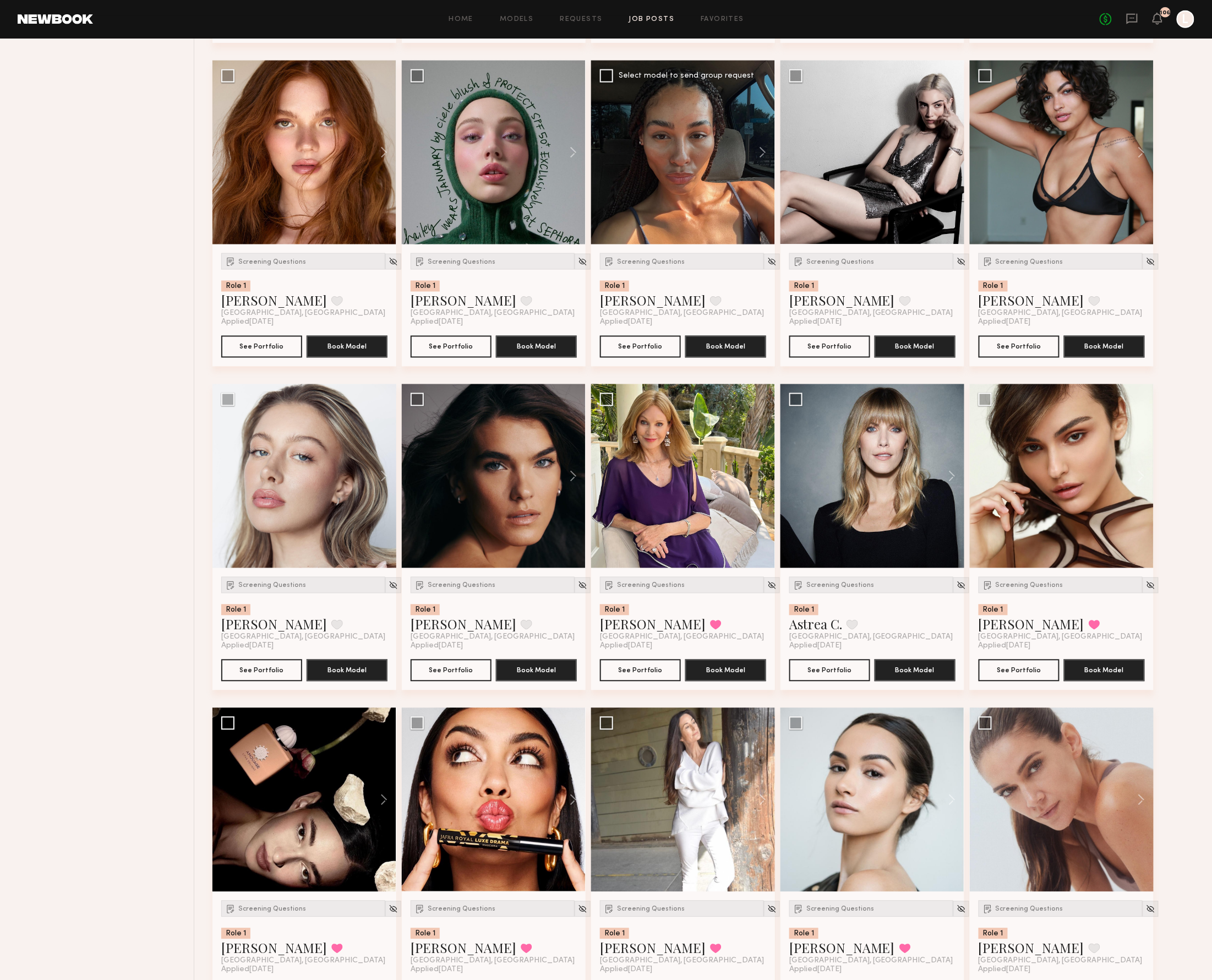
scroll to position [2457, 0]
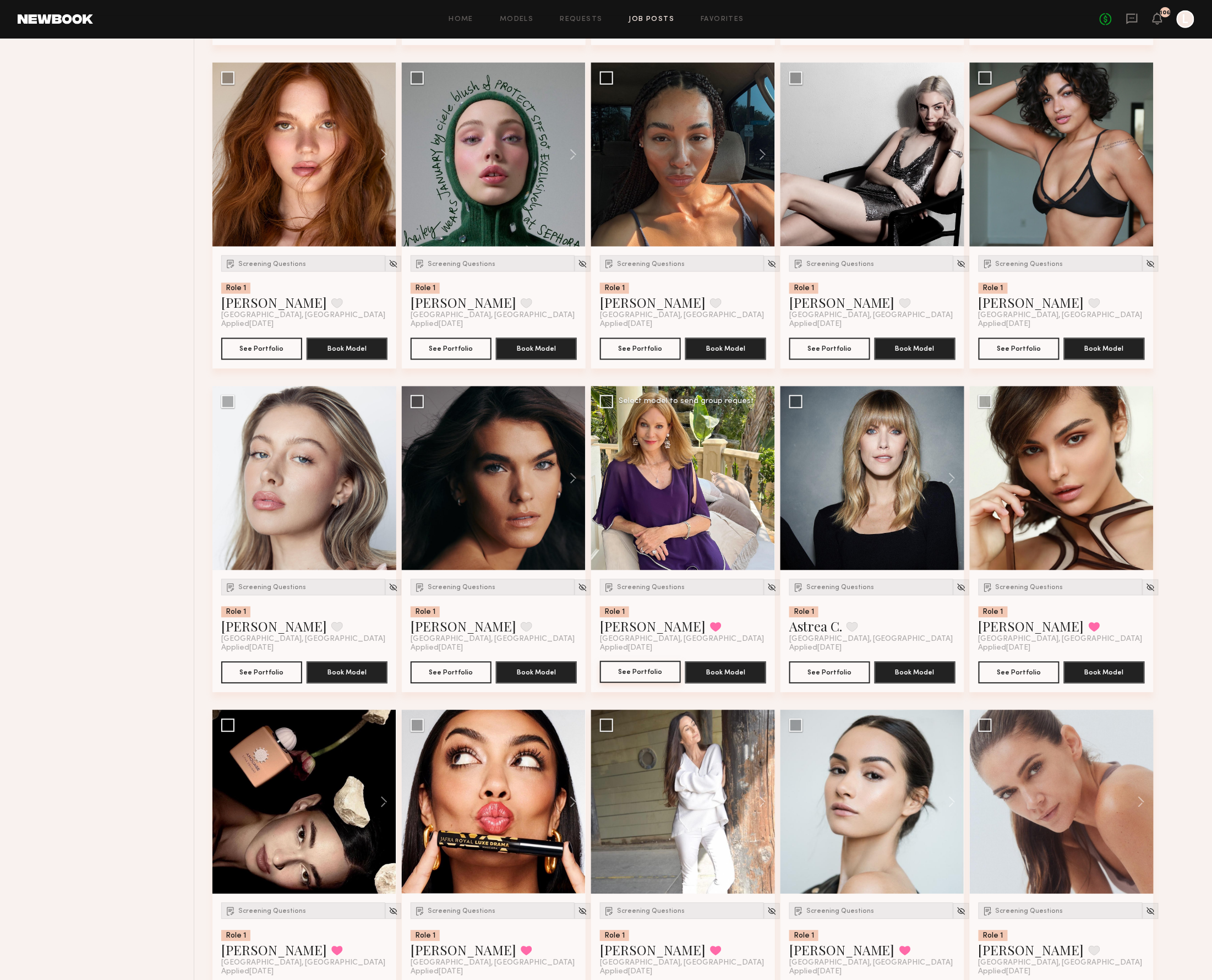
click at [646, 683] on button "See Portfolio" at bounding box center [640, 672] width 81 height 22
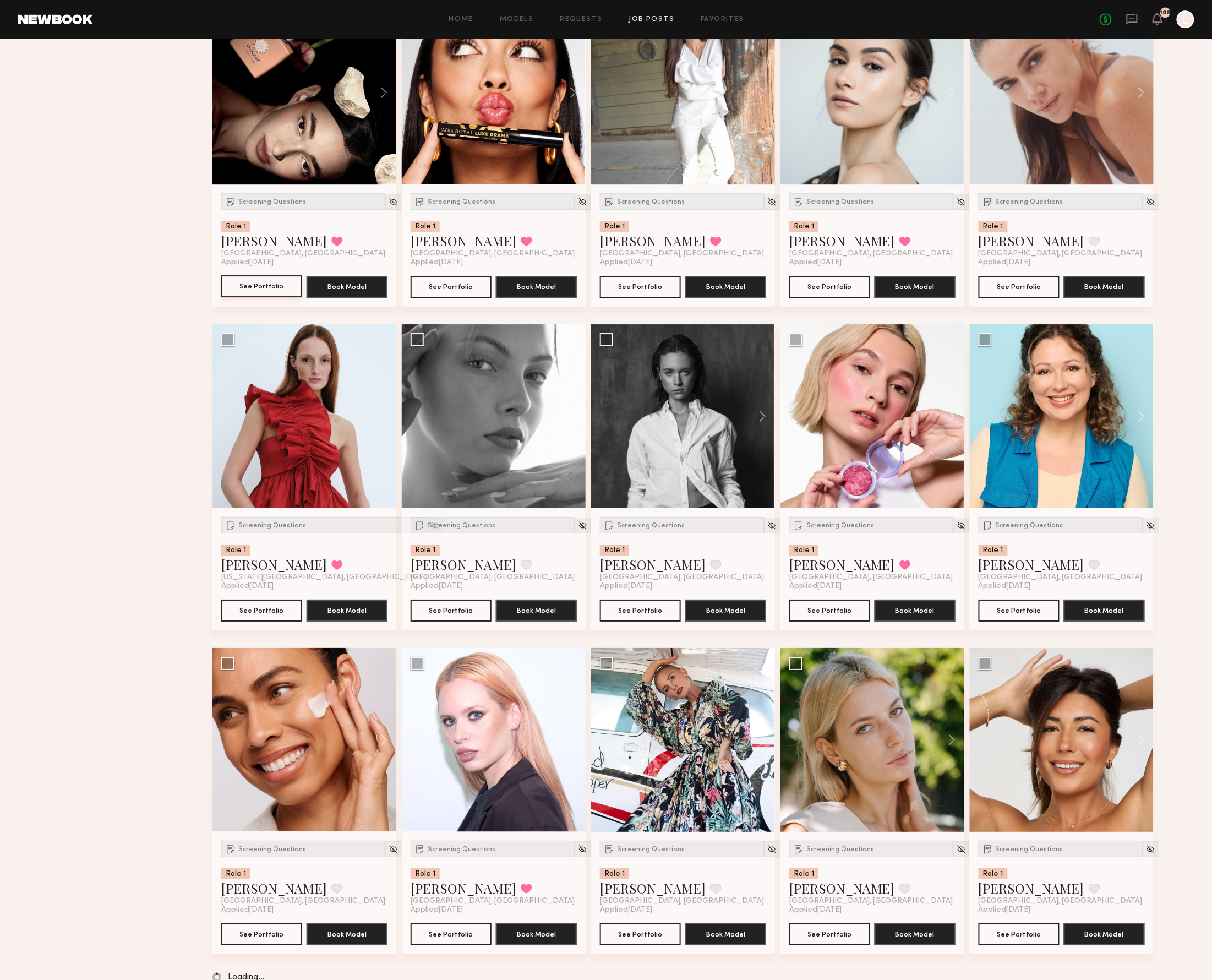
scroll to position [3166, 0]
click at [465, 939] on button "See Portfolio" at bounding box center [451, 934] width 81 height 22
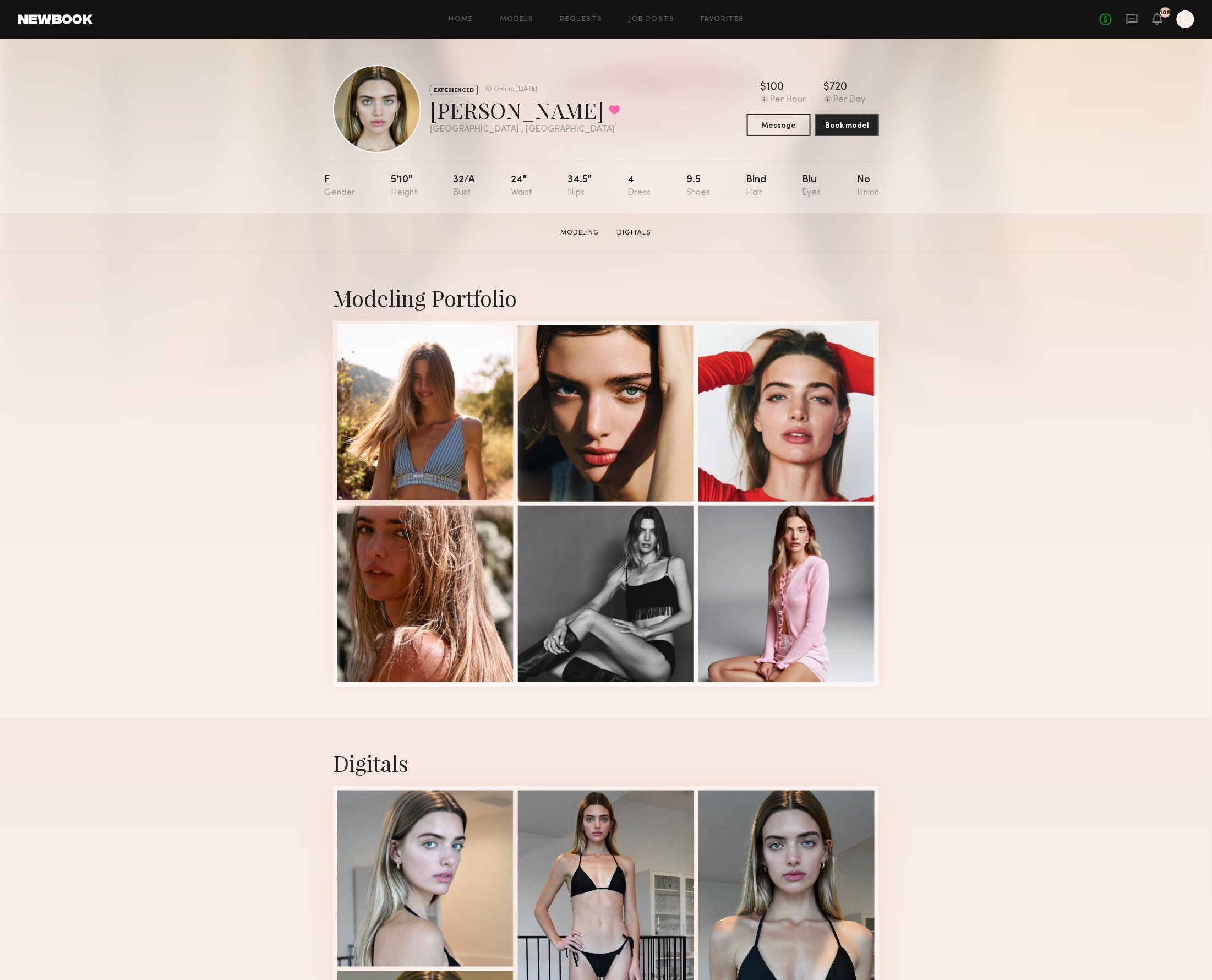
click at [461, 446] on div at bounding box center [425, 411] width 176 height 176
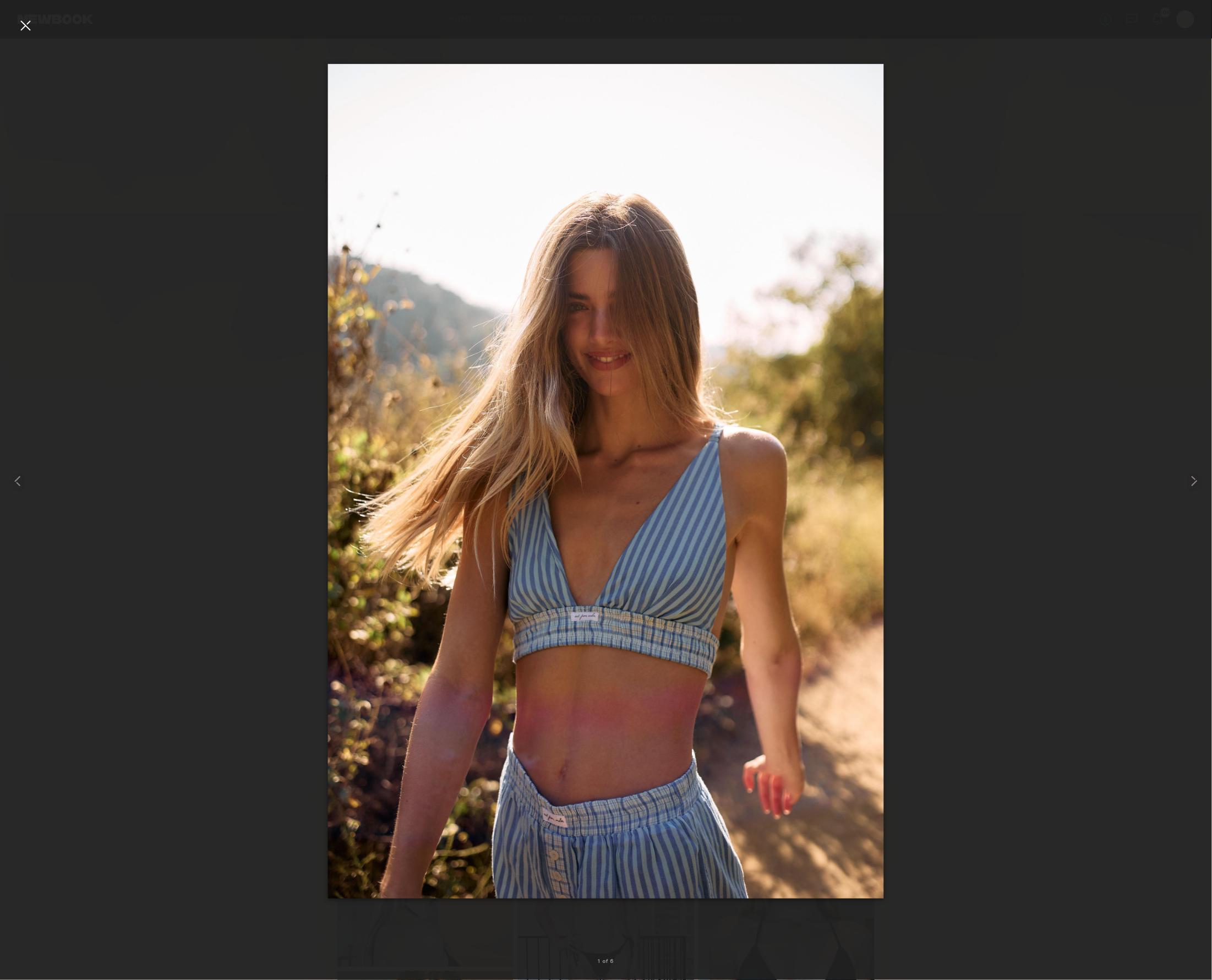
click at [23, 29] on div at bounding box center [25, 25] width 18 height 18
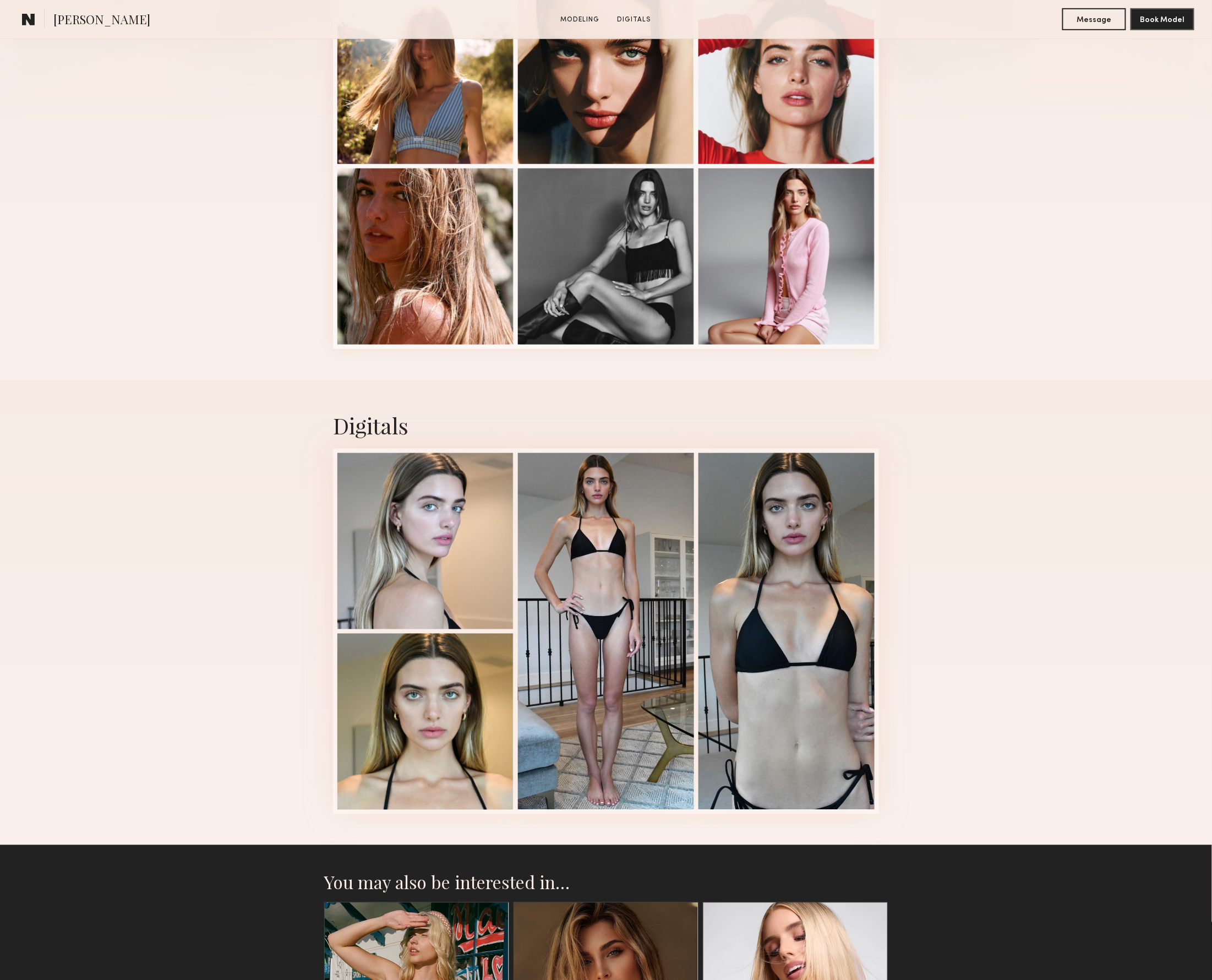
scroll to position [340, 0]
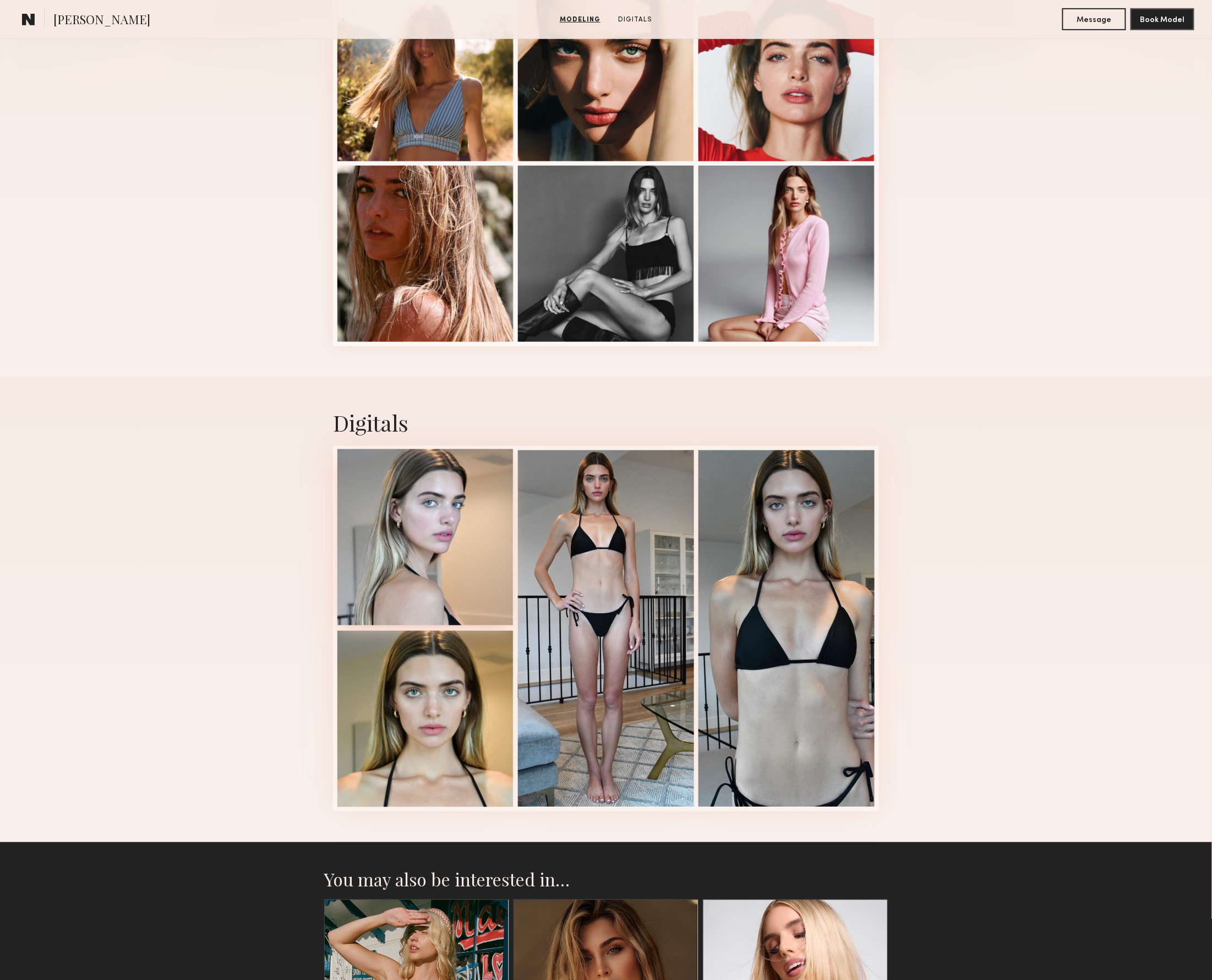
click at [414, 559] on div at bounding box center [425, 537] width 176 height 176
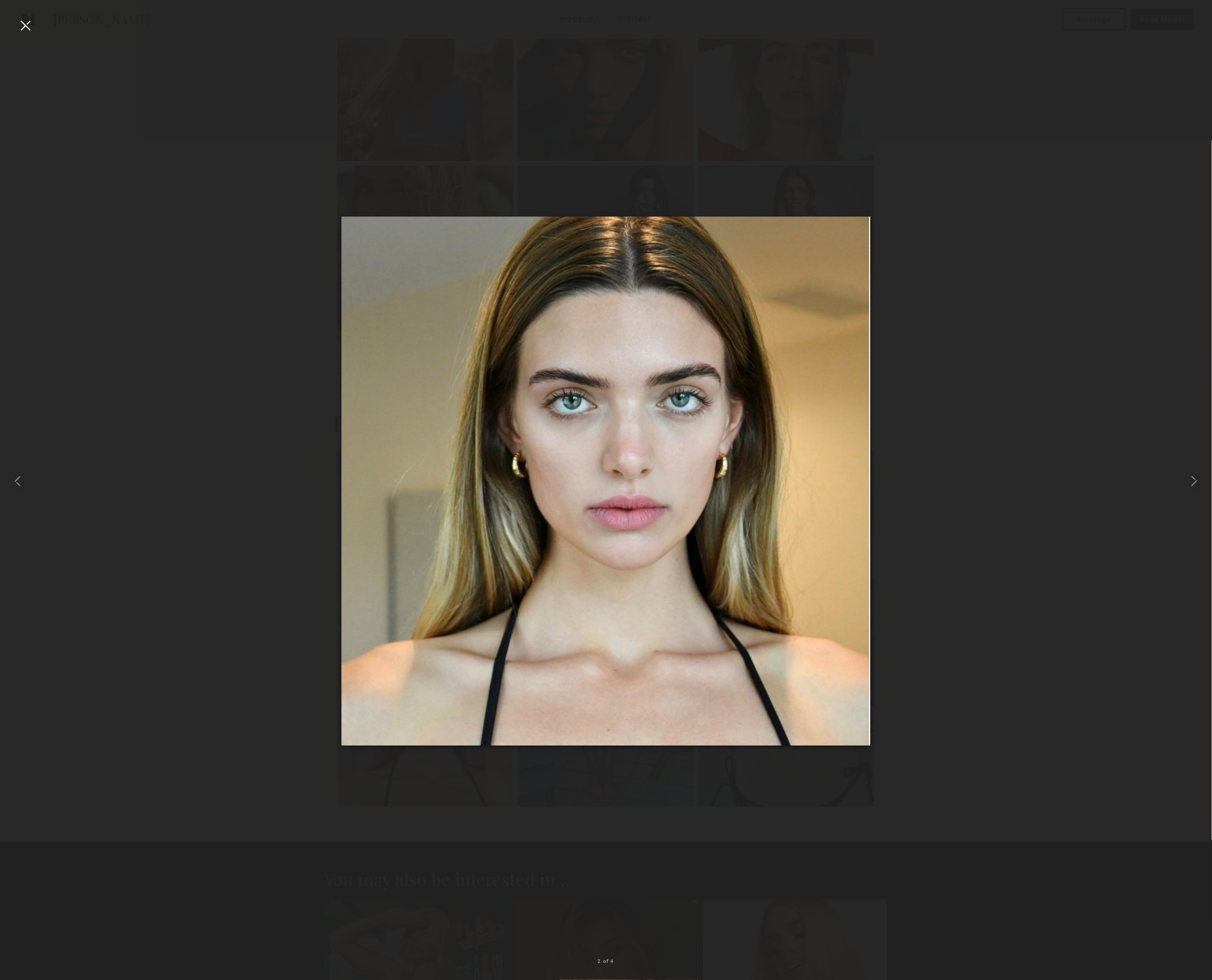
click at [23, 19] on div at bounding box center [25, 25] width 18 height 18
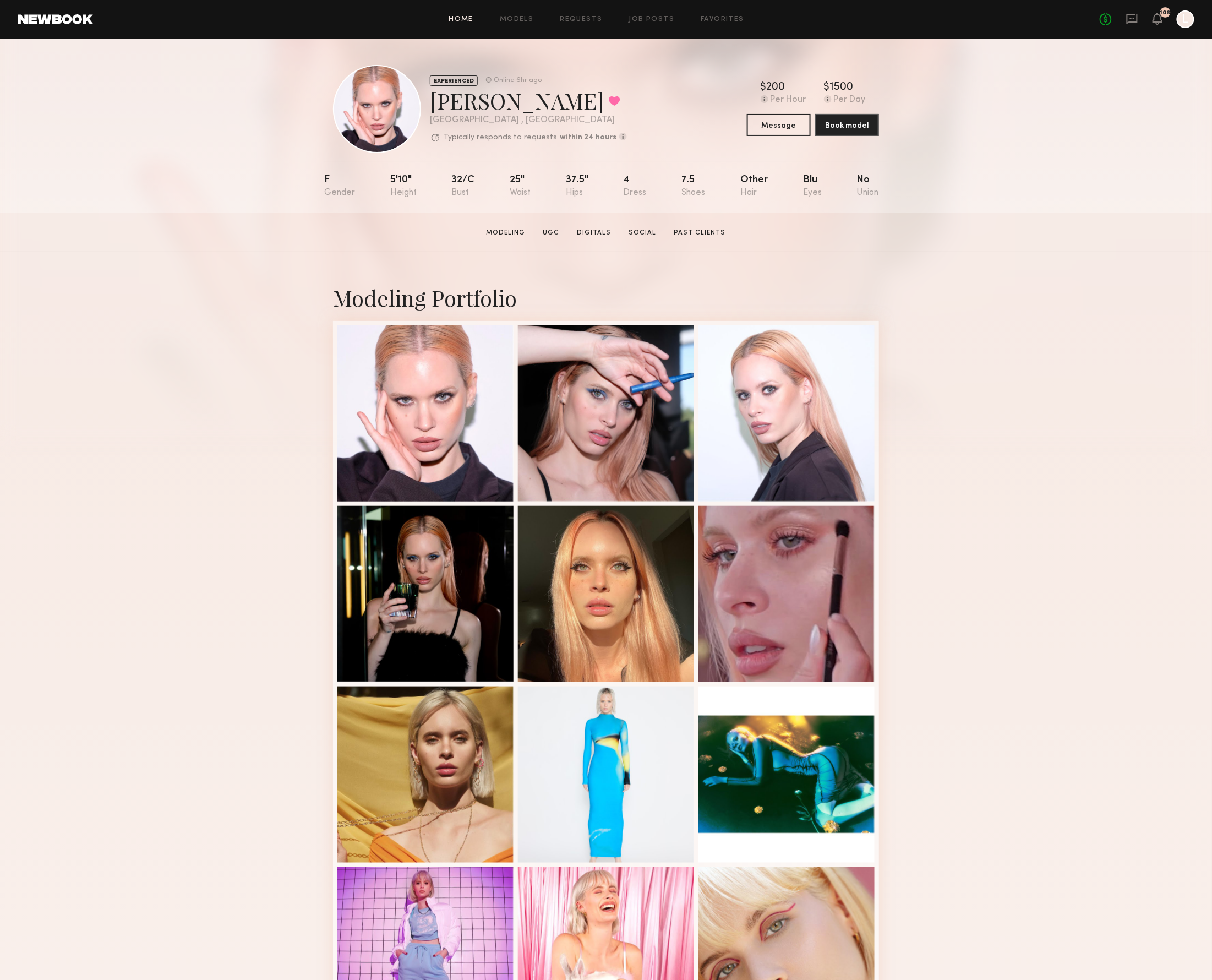
click at [457, 19] on link "Home" at bounding box center [461, 19] width 24 height 8
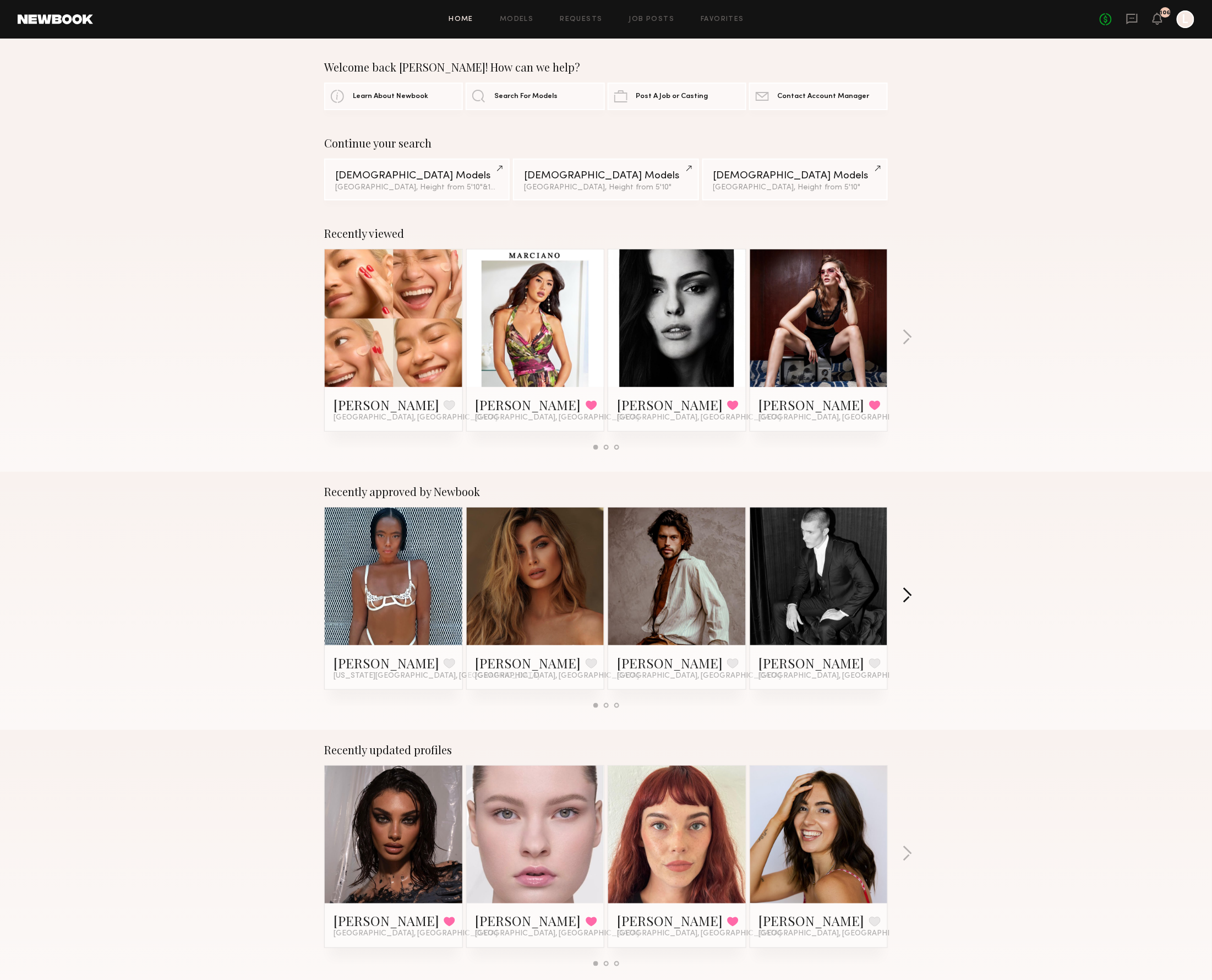
click at [905, 595] on button "button" at bounding box center [907, 596] width 10 height 19
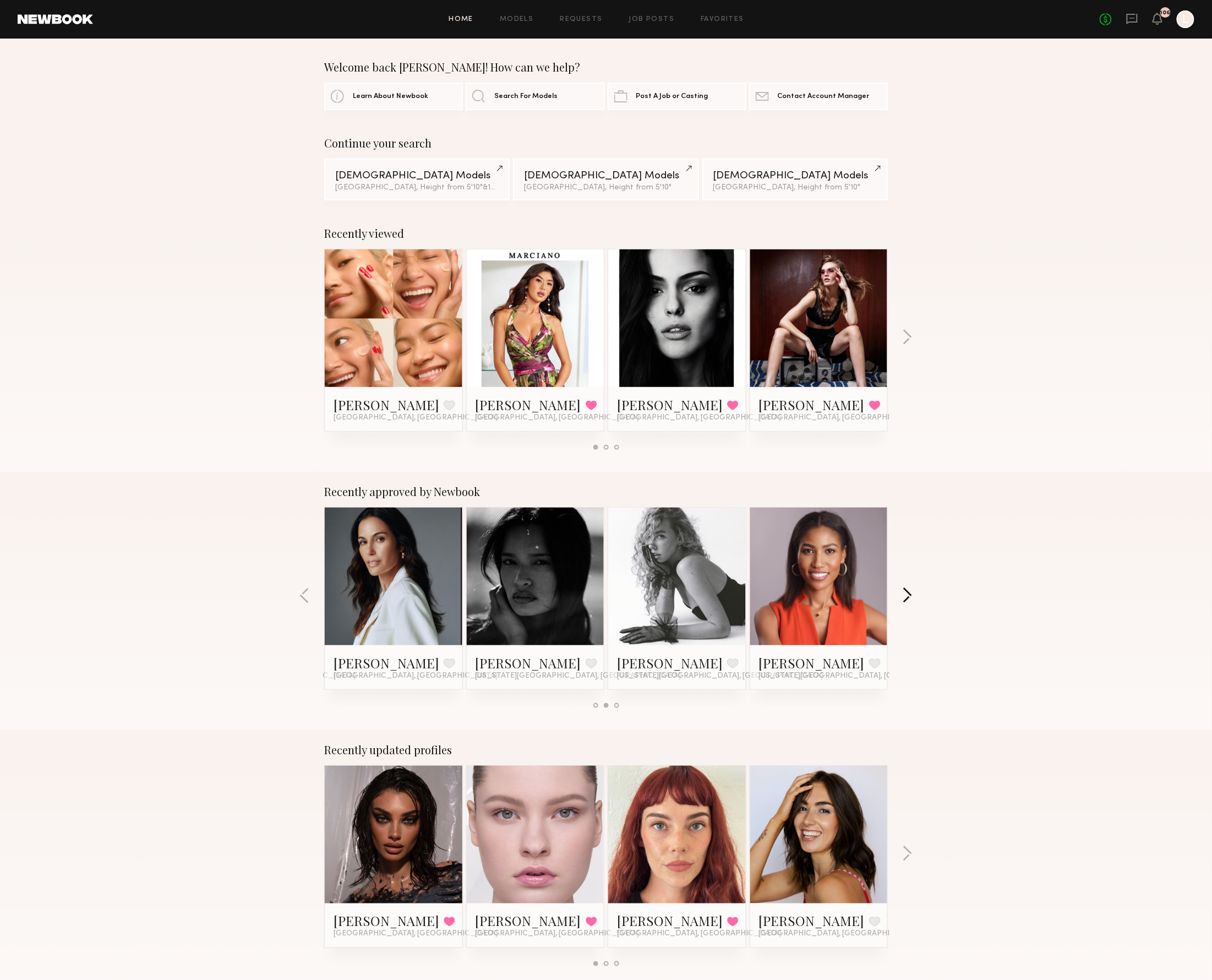
click at [905, 595] on button "button" at bounding box center [907, 596] width 10 height 19
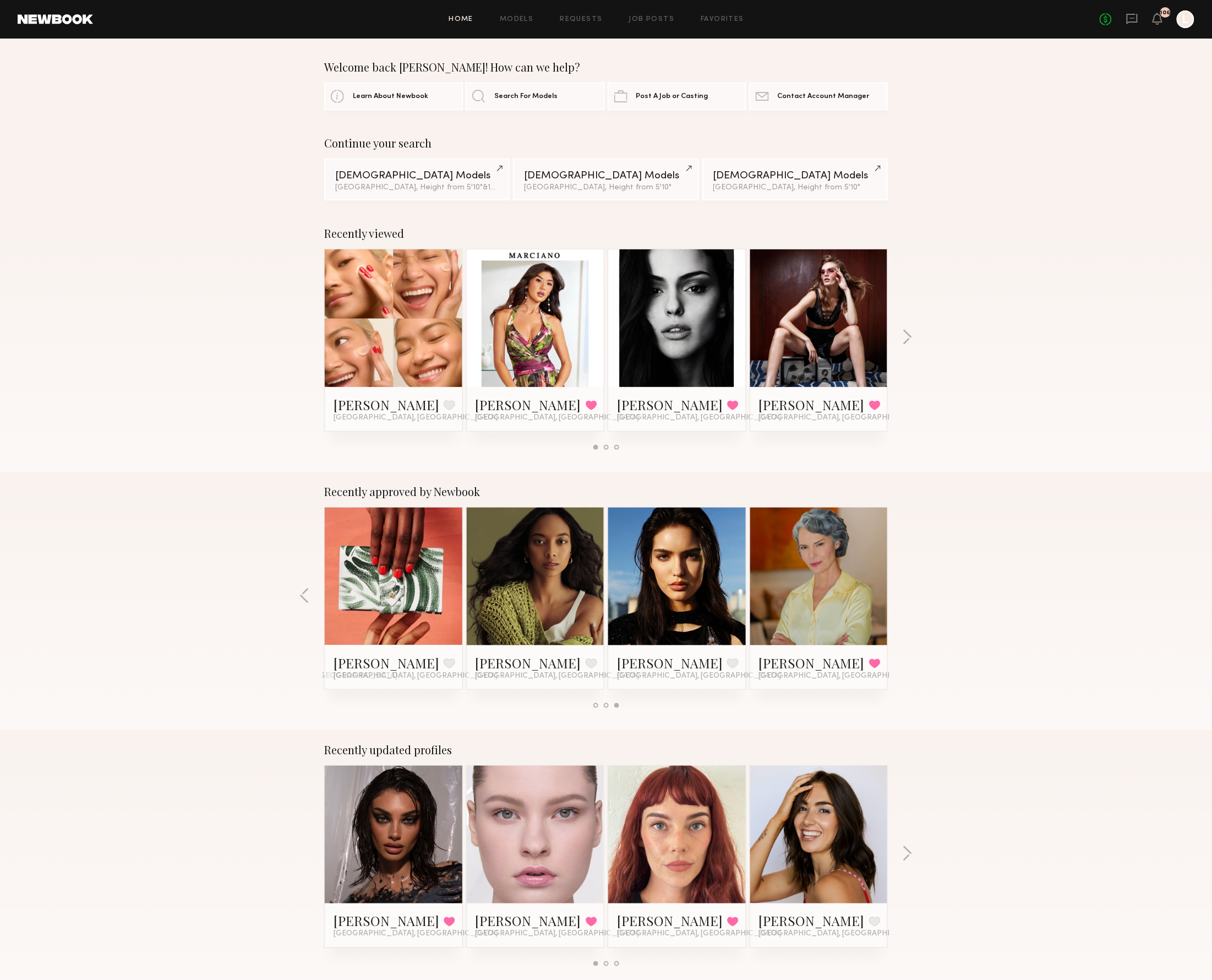
click at [905, 595] on div "Recently approved by Newbook [PERSON_NAME] Favorite [US_STATE][GEOGRAPHIC_DATA]…" at bounding box center [606, 601] width 1212 height 258
click at [795, 659] on link "[PERSON_NAME]" at bounding box center [812, 662] width 106 height 18
click at [170, 1] on header "Home Models Requests Job Posts Favorites Sign Out No fees up to $5,000 106 L" at bounding box center [606, 19] width 1212 height 39
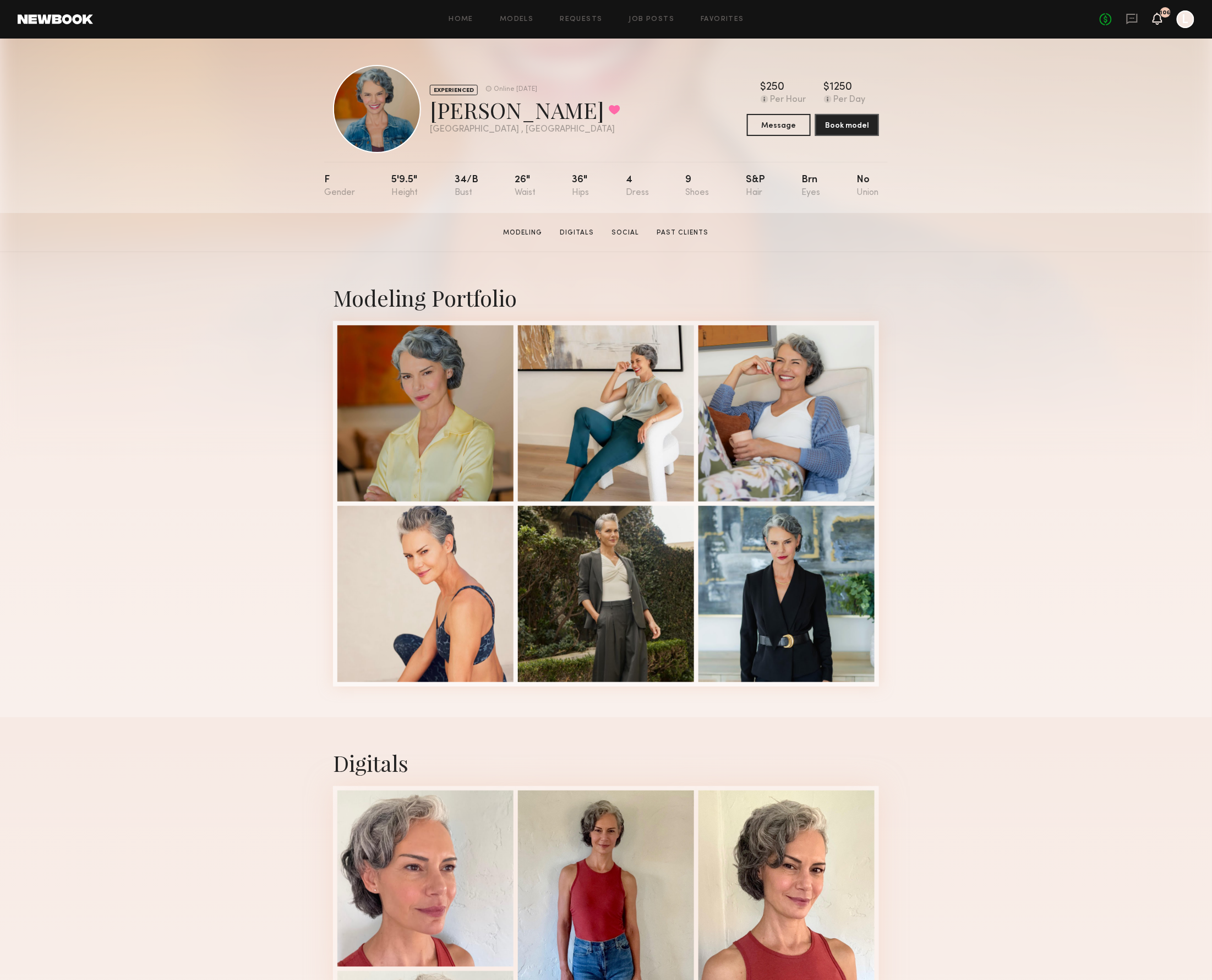
click at [1155, 17] on icon at bounding box center [1157, 18] width 8 height 8
